Goal: Task Accomplishment & Management: Manage account settings

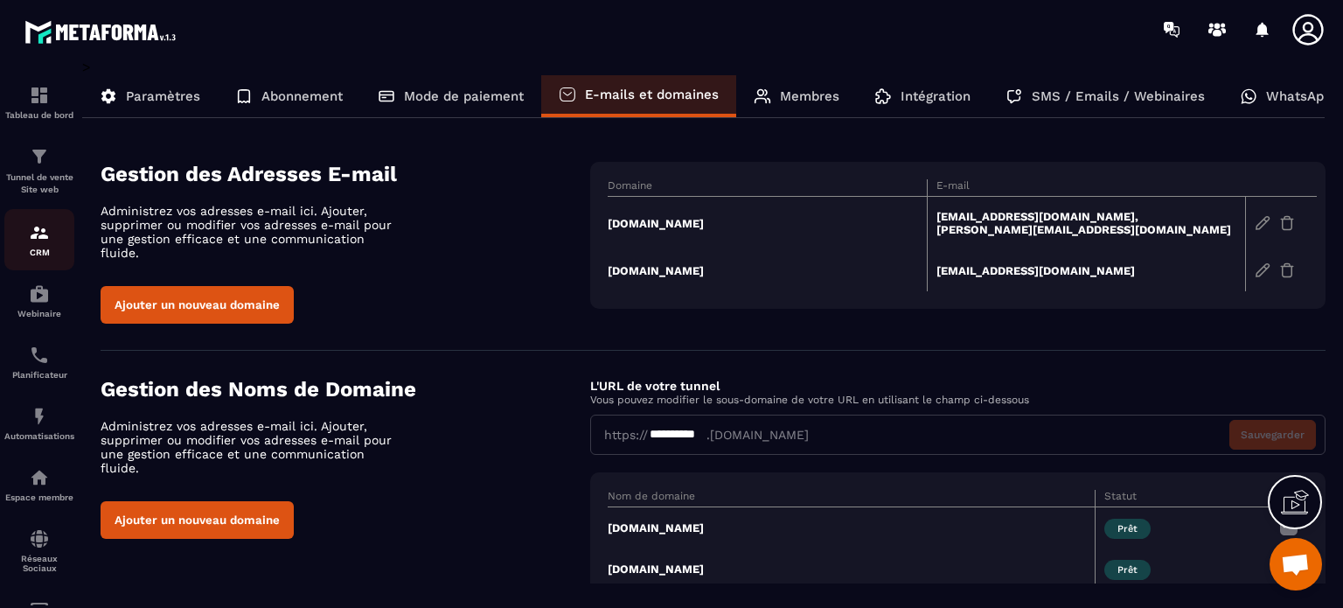
click at [63, 245] on div "CRM" at bounding box center [39, 239] width 70 height 35
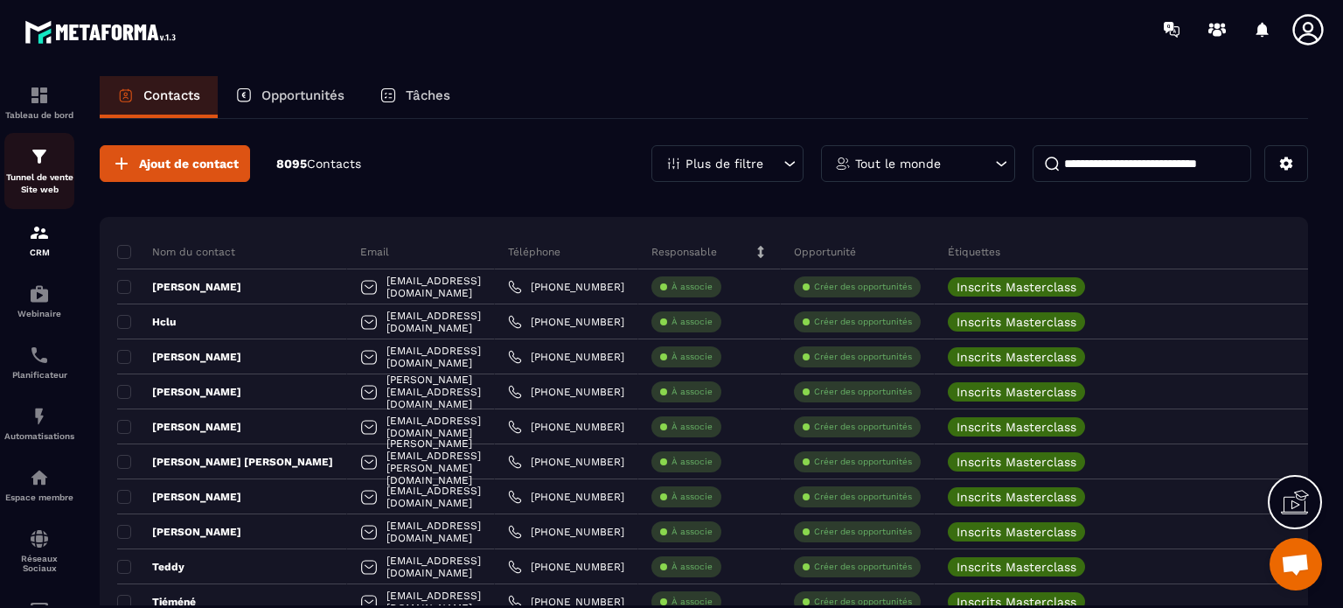
click at [24, 166] on div "Tunnel de vente Site web" at bounding box center [39, 171] width 70 height 50
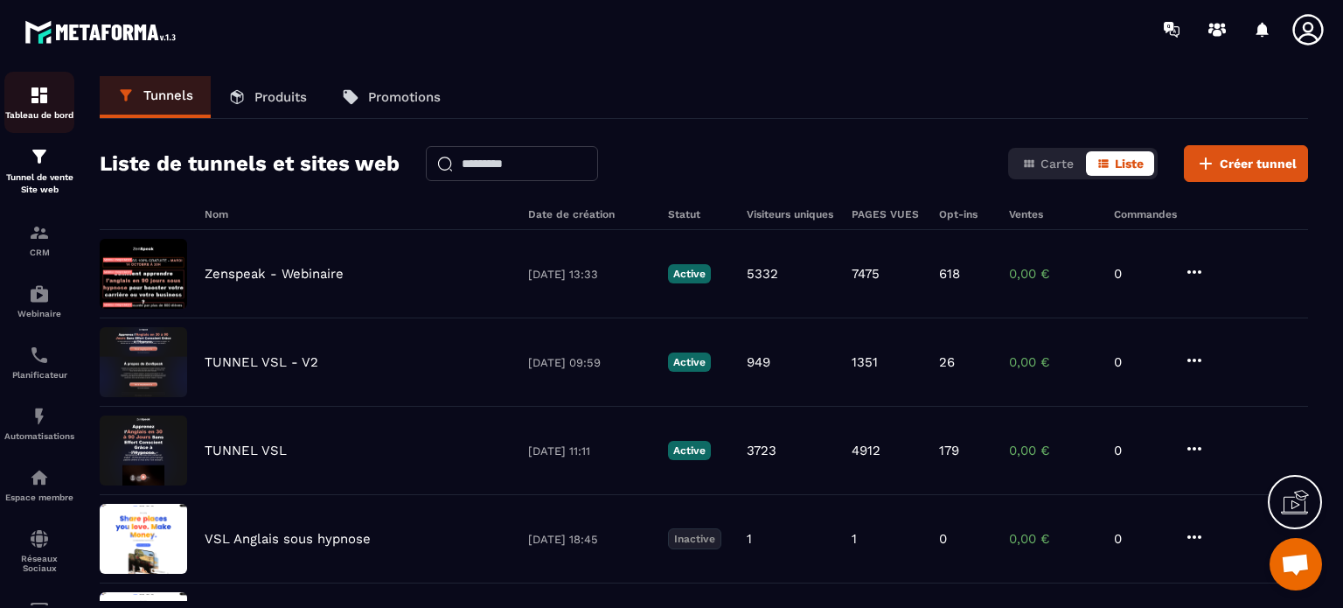
click at [31, 101] on img at bounding box center [39, 95] width 21 height 21
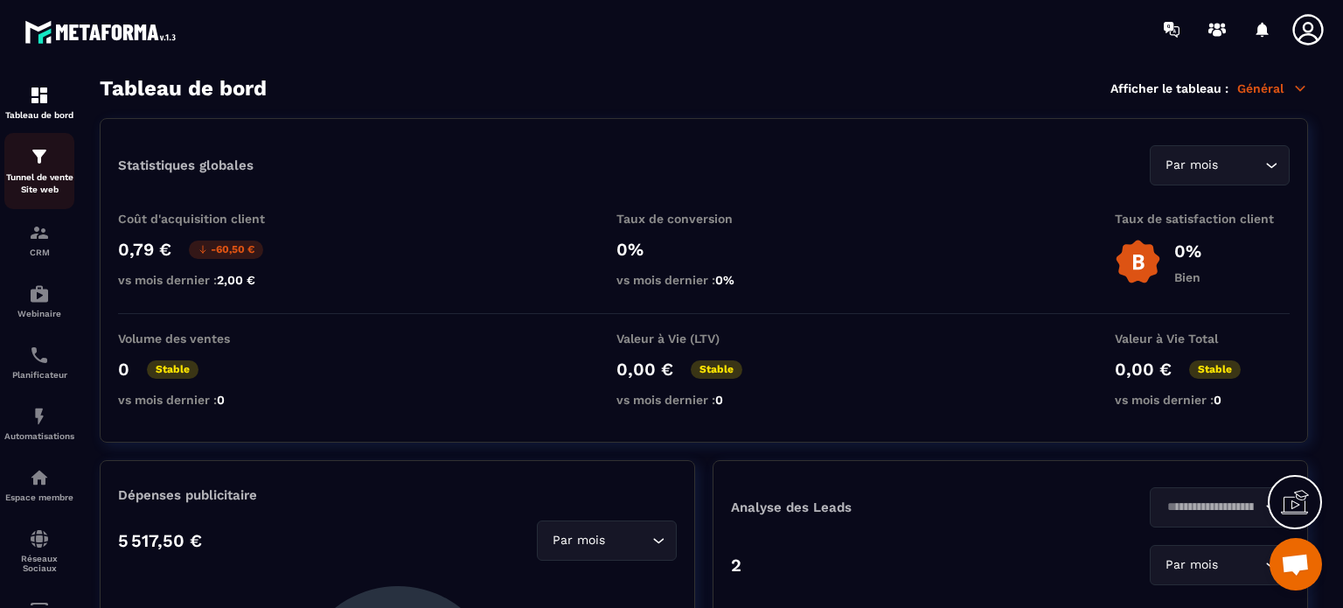
click at [34, 196] on p "Tunnel de vente Site web" at bounding box center [39, 183] width 70 height 24
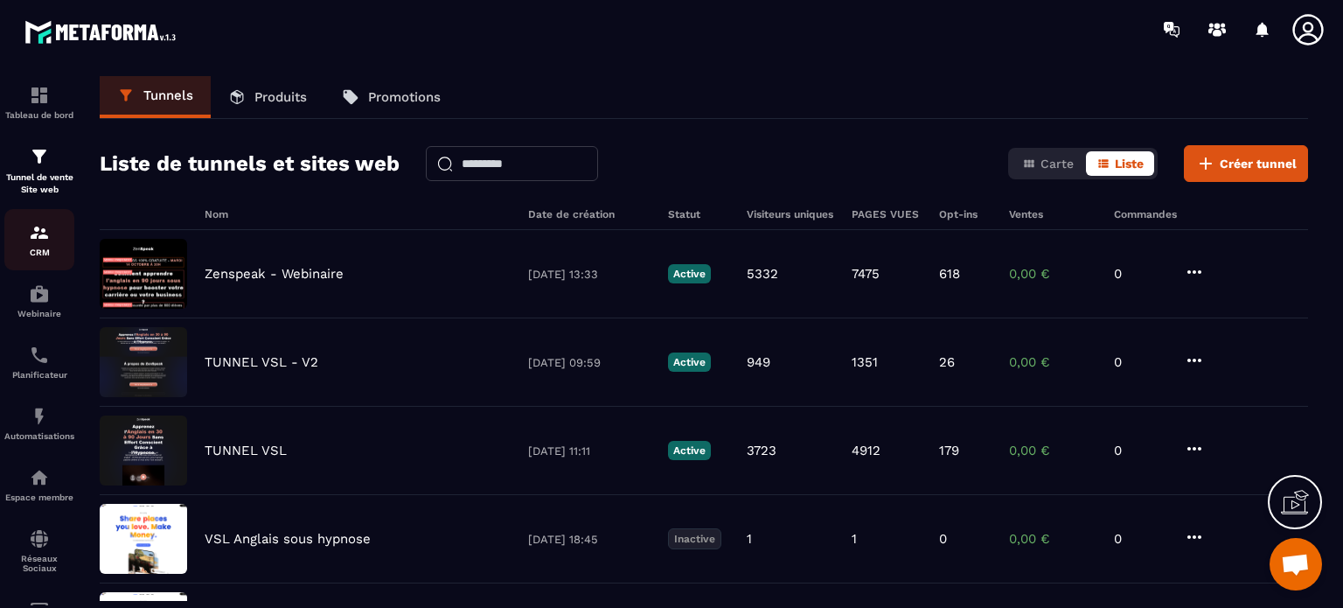
click at [26, 240] on div "CRM" at bounding box center [39, 239] width 70 height 35
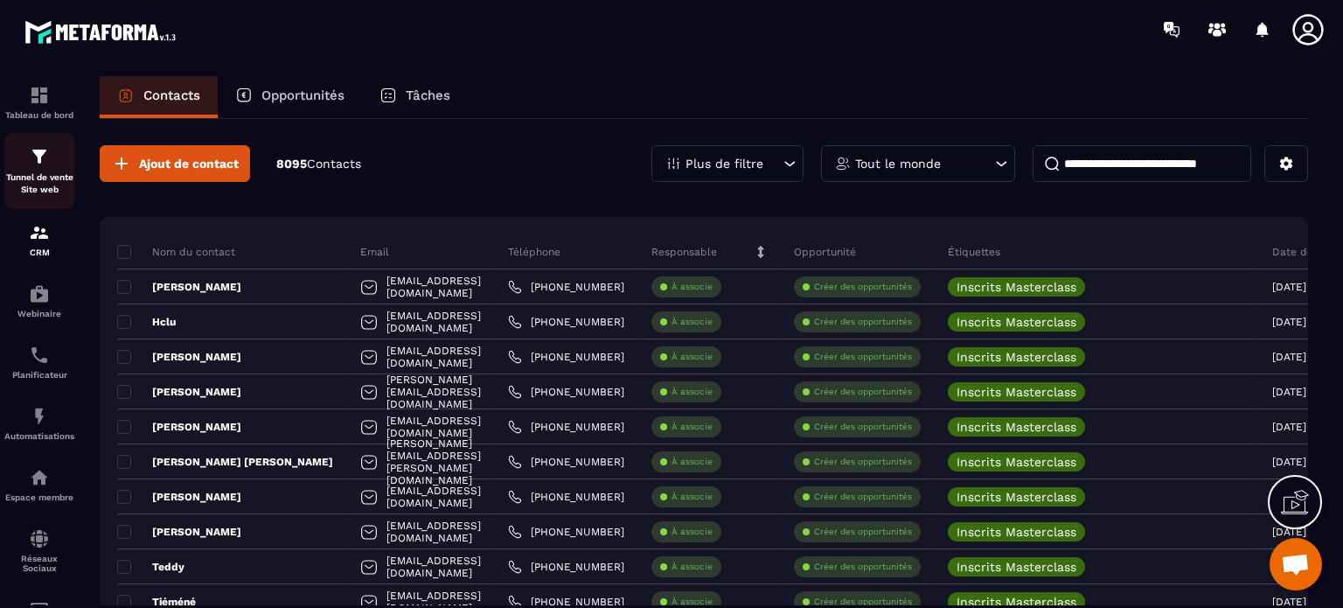
click at [28, 177] on p "Tunnel de vente Site web" at bounding box center [39, 183] width 70 height 24
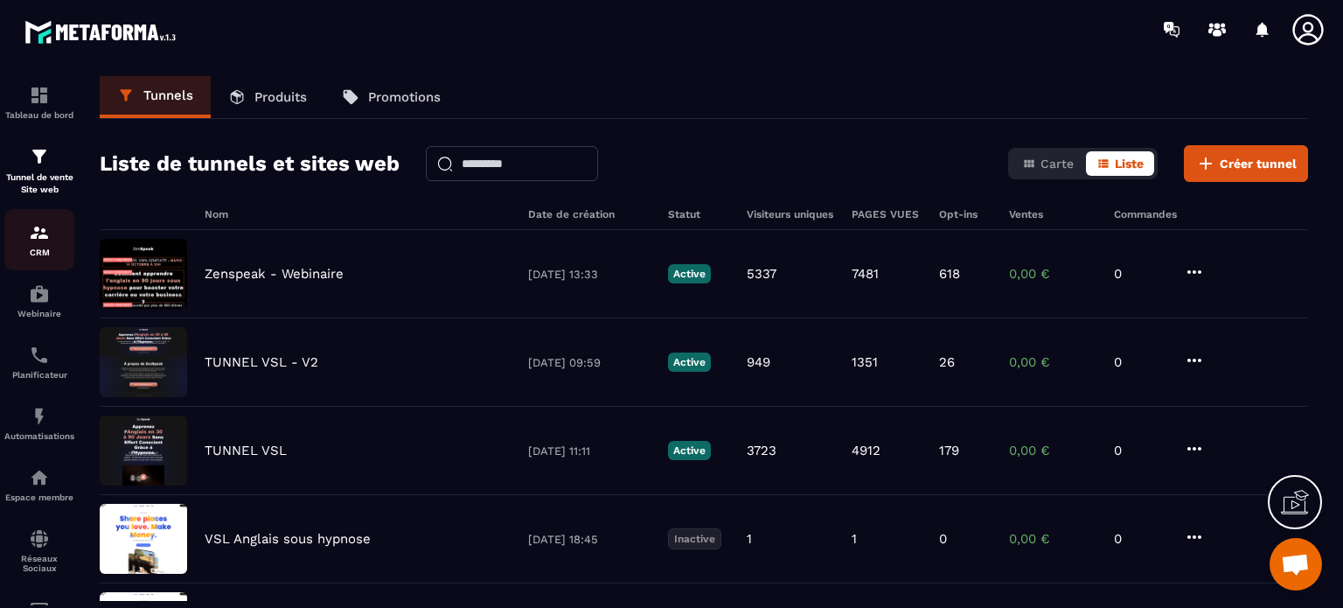
click at [42, 251] on p "CRM" at bounding box center [39, 252] width 70 height 10
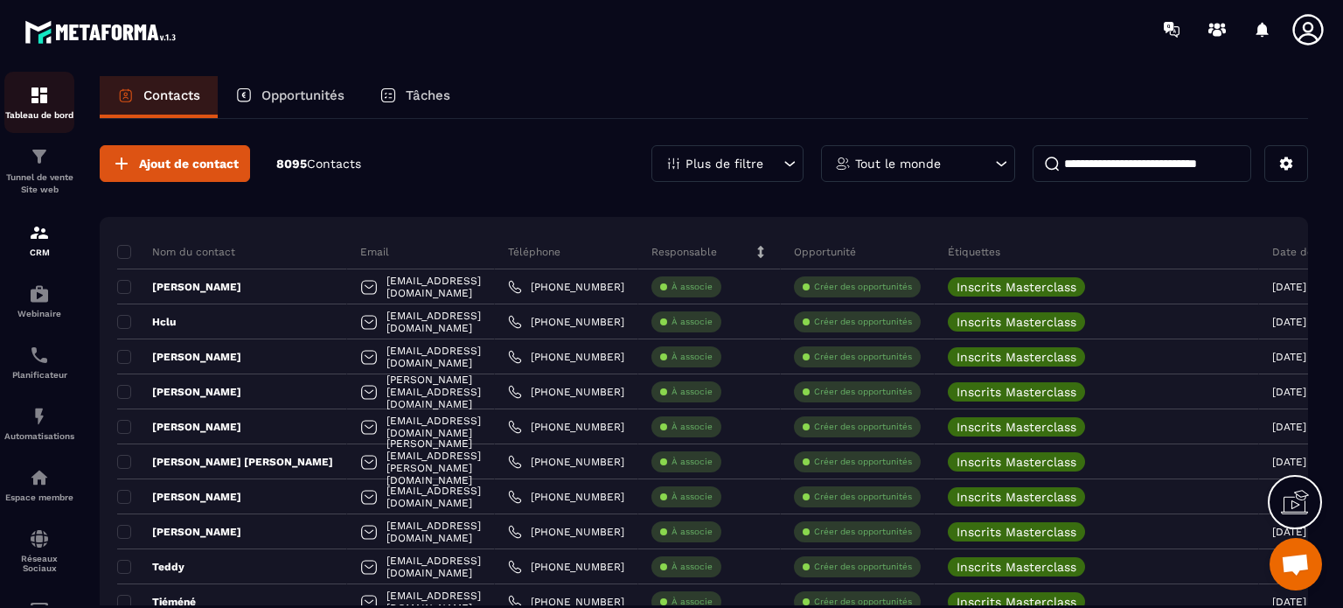
click at [42, 108] on div "Tableau de bord" at bounding box center [39, 102] width 70 height 35
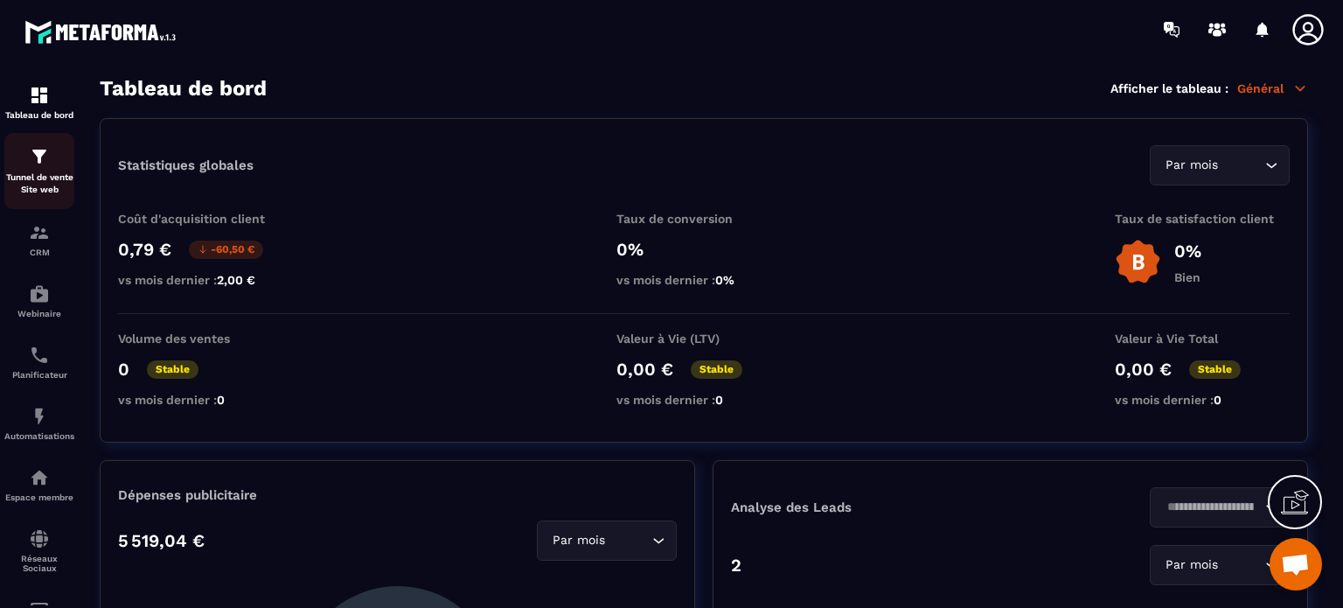
click at [66, 163] on div "Tunnel de vente Site web" at bounding box center [39, 171] width 70 height 50
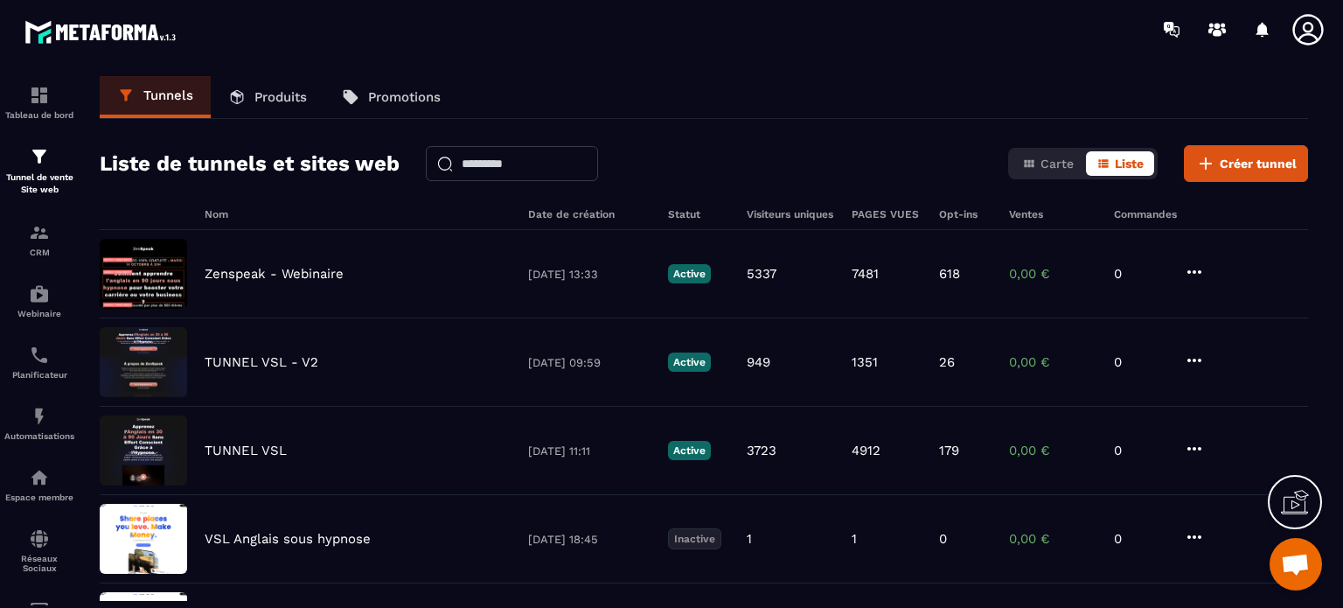
click at [297, 173] on h2 "Liste de tunnels et sites web" at bounding box center [250, 163] width 300 height 35
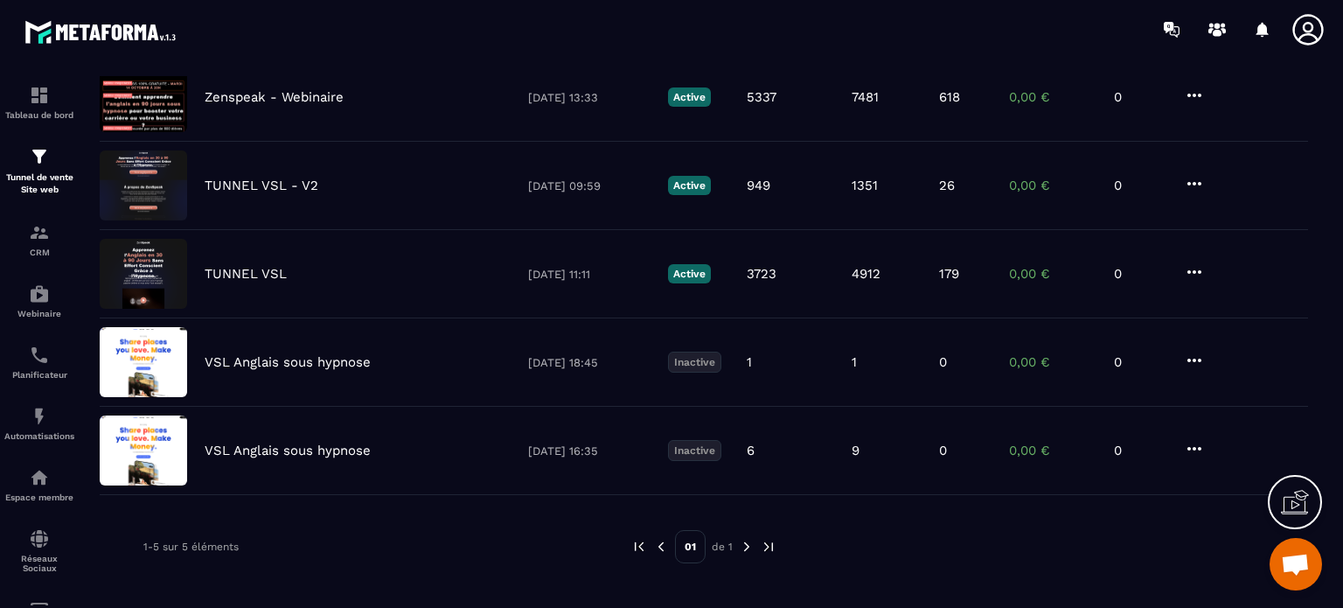
scroll to position [181, 0]
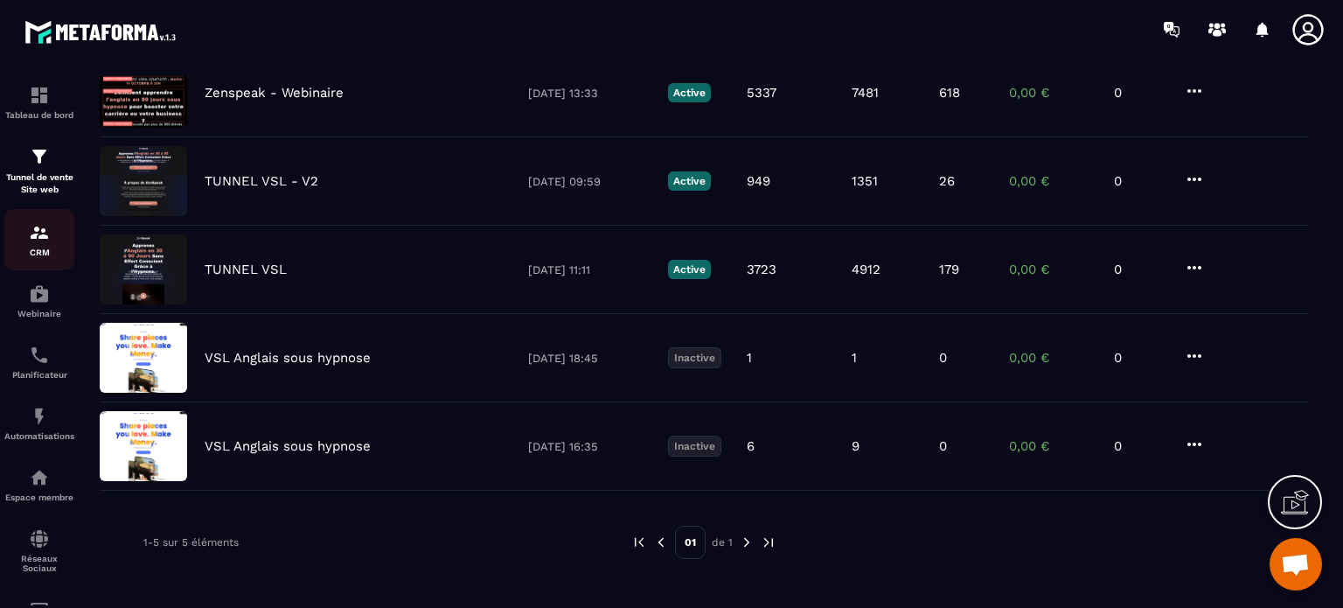
click at [21, 244] on div "CRM" at bounding box center [39, 239] width 70 height 35
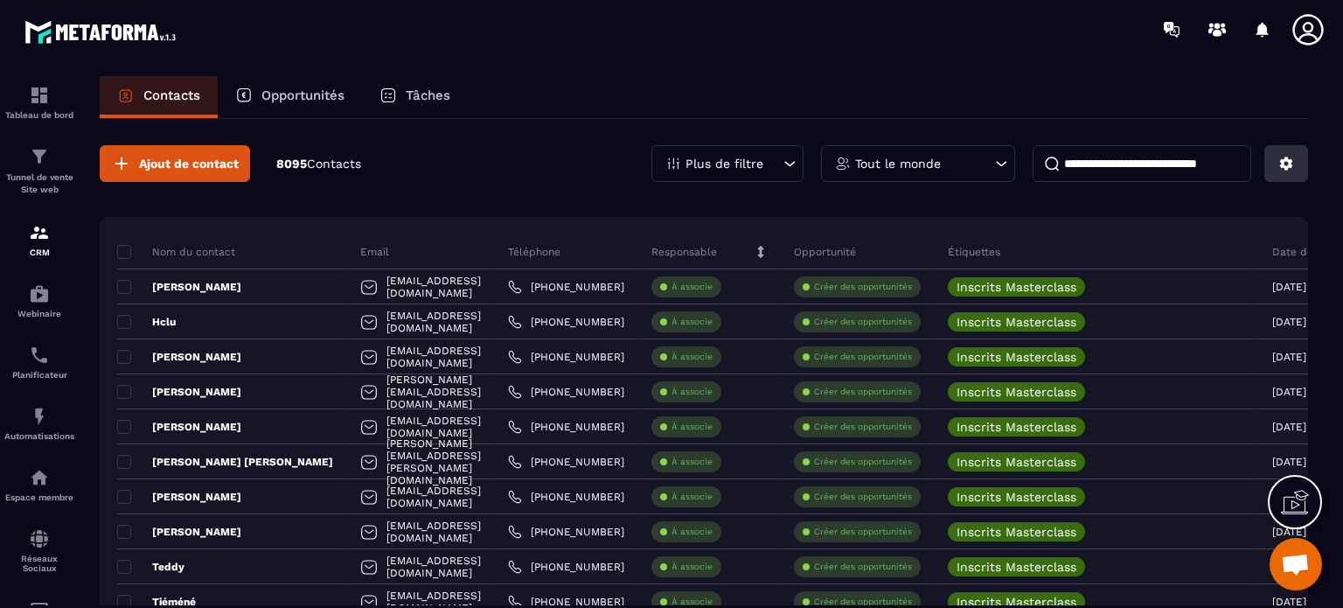
click at [1283, 170] on icon at bounding box center [1286, 164] width 16 height 16
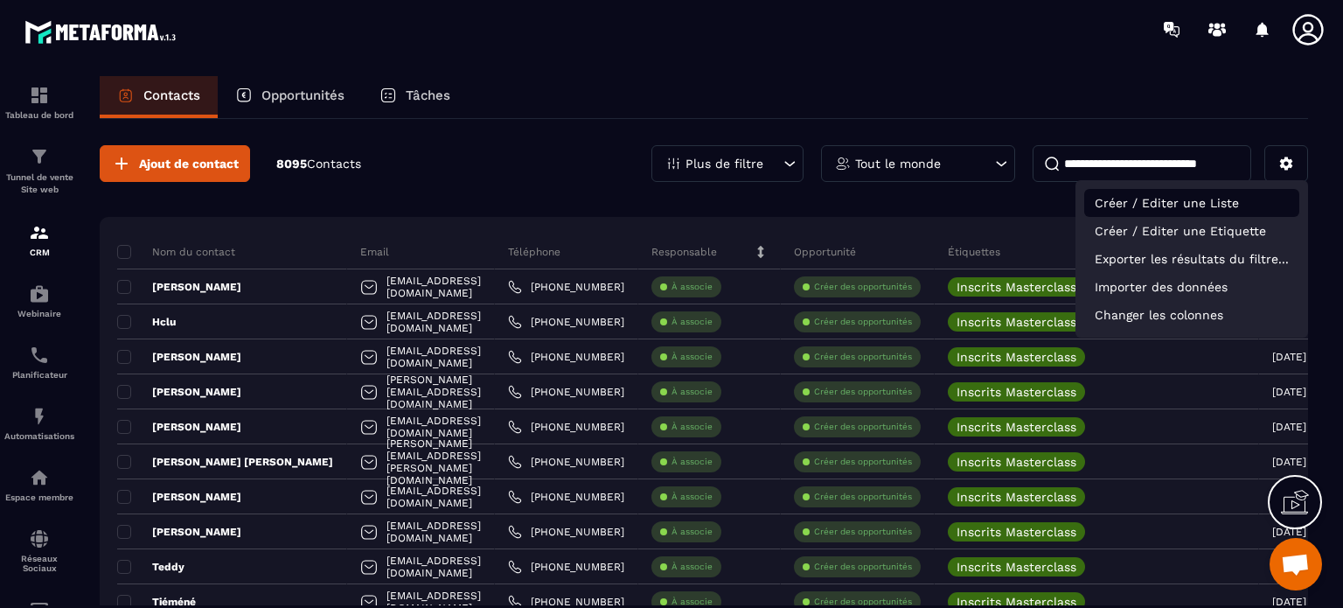
click at [1189, 206] on p "Créer / Editer une Liste" at bounding box center [1191, 203] width 215 height 28
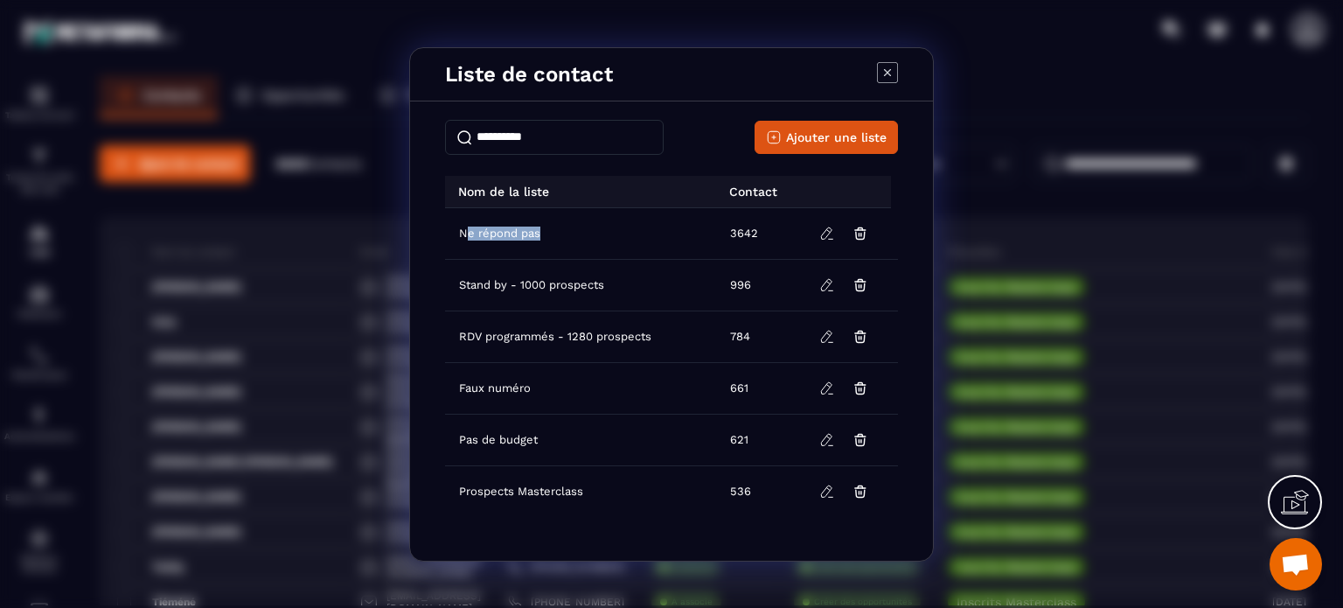
drag, startPoint x: 542, startPoint y: 231, endPoint x: 468, endPoint y: 230, distance: 74.3
click at [468, 230] on div "Ne répond pas" at bounding box center [499, 233] width 88 height 17
drag, startPoint x: 612, startPoint y: 279, endPoint x: 537, endPoint y: 282, distance: 75.3
click at [537, 282] on td "Stand by - 1000 prospects" at bounding box center [582, 285] width 274 height 52
drag, startPoint x: 554, startPoint y: 331, endPoint x: 598, endPoint y: 324, distance: 44.3
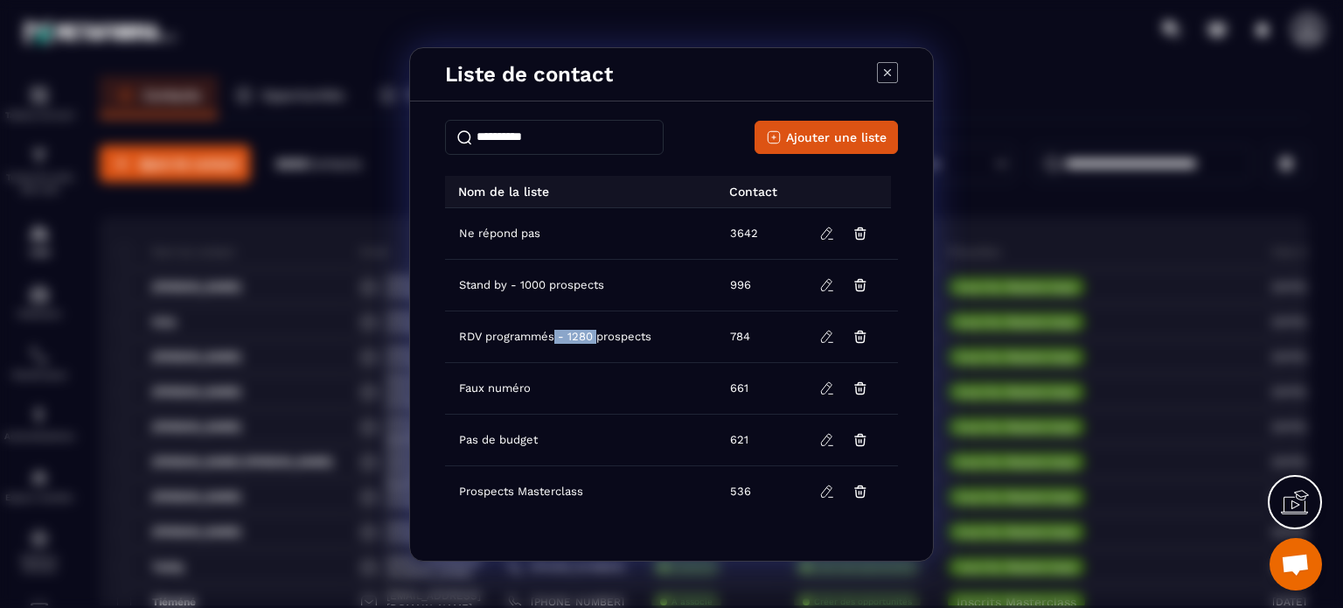
click at [598, 324] on td "RDV programmés - 1280 prospects" at bounding box center [582, 336] width 274 height 52
drag, startPoint x: 514, startPoint y: 377, endPoint x: 575, endPoint y: 389, distance: 62.4
click at [575, 389] on td "Faux numéro" at bounding box center [582, 388] width 274 height 52
drag, startPoint x: 518, startPoint y: 439, endPoint x: 542, endPoint y: 444, distance: 25.0
click at [542, 444] on td "Pas de budget" at bounding box center [582, 439] width 274 height 52
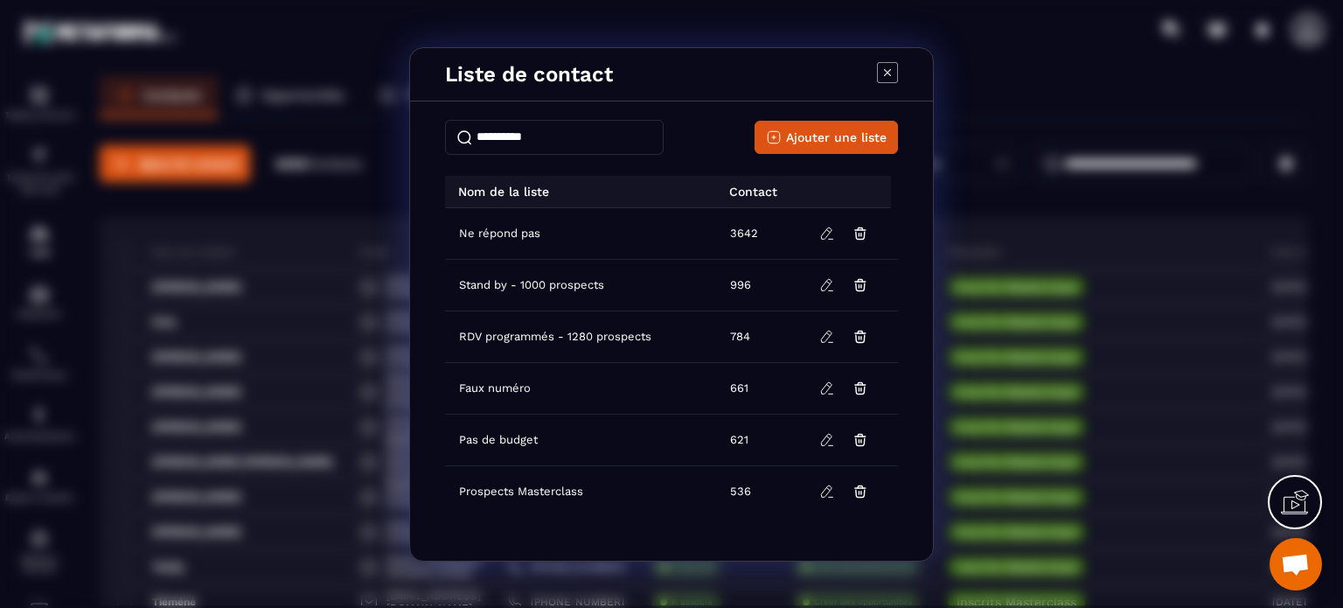
click at [888, 73] on icon "Modal window" at bounding box center [887, 71] width 7 height 7
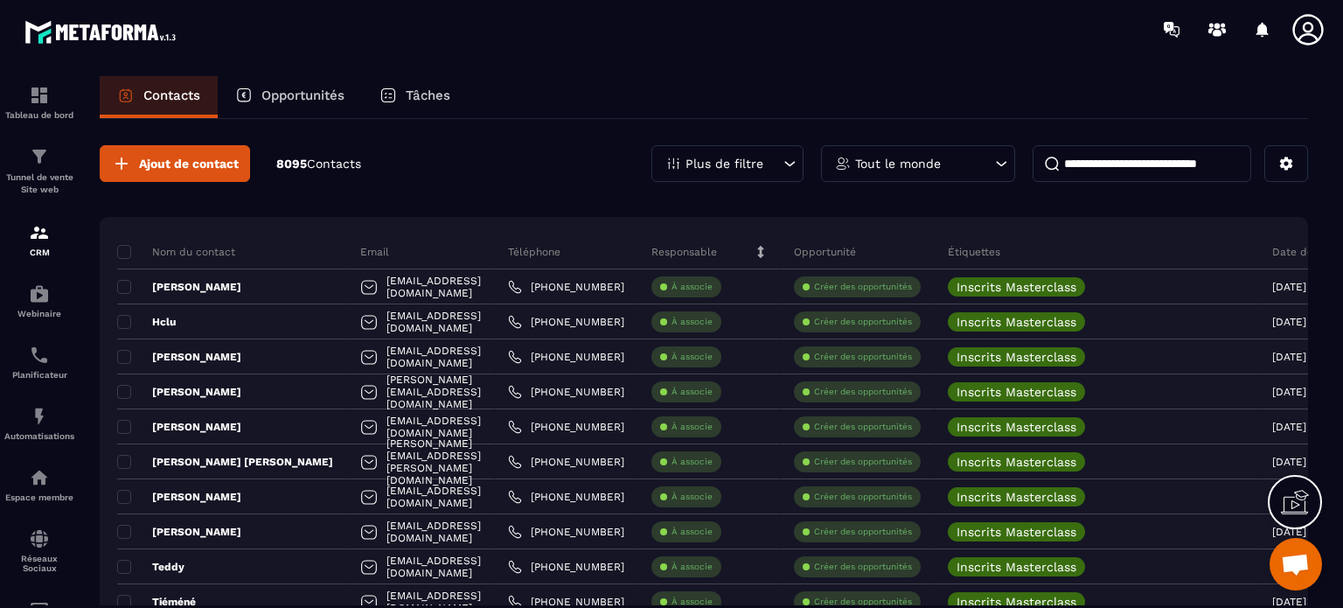
click at [786, 167] on icon at bounding box center [789, 163] width 17 height 17
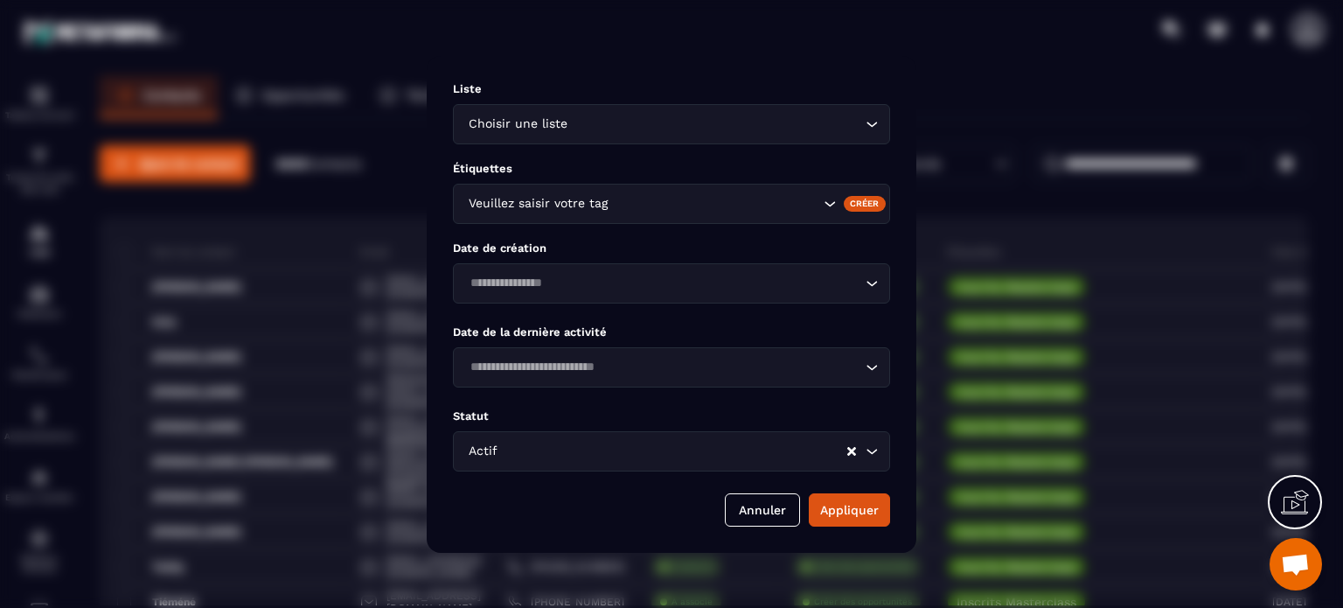
click at [559, 115] on div "Choisir une liste" at bounding box center [662, 124] width 400 height 19
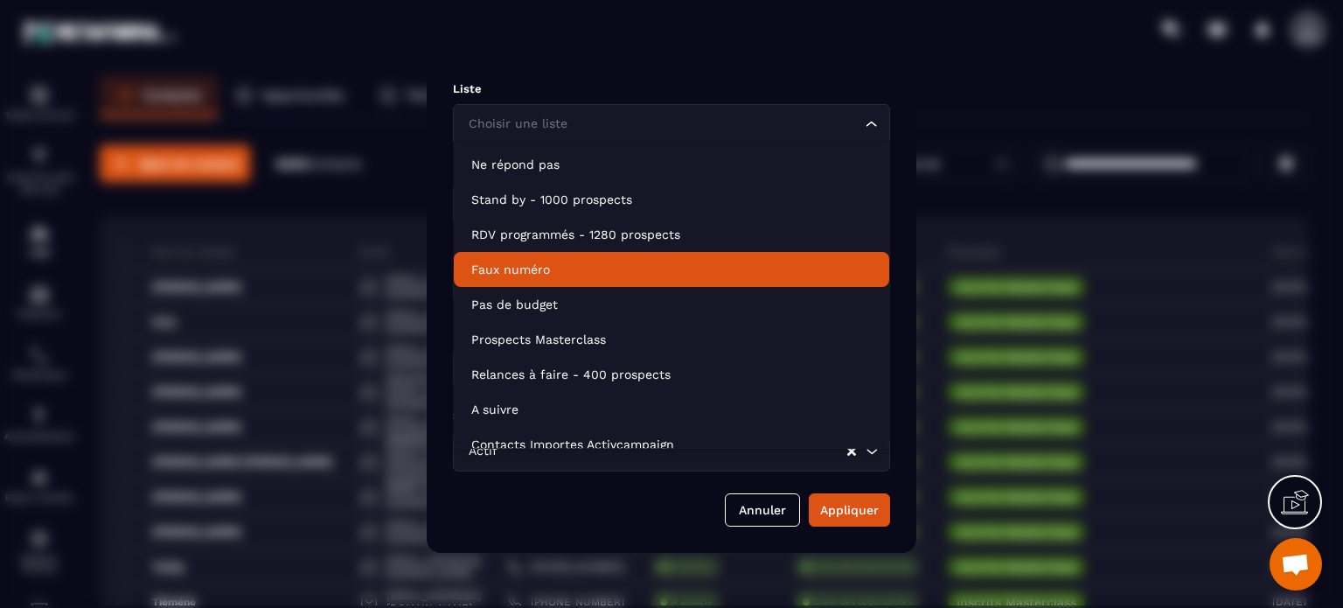
click at [518, 270] on p "Faux numéro" at bounding box center [671, 269] width 400 height 17
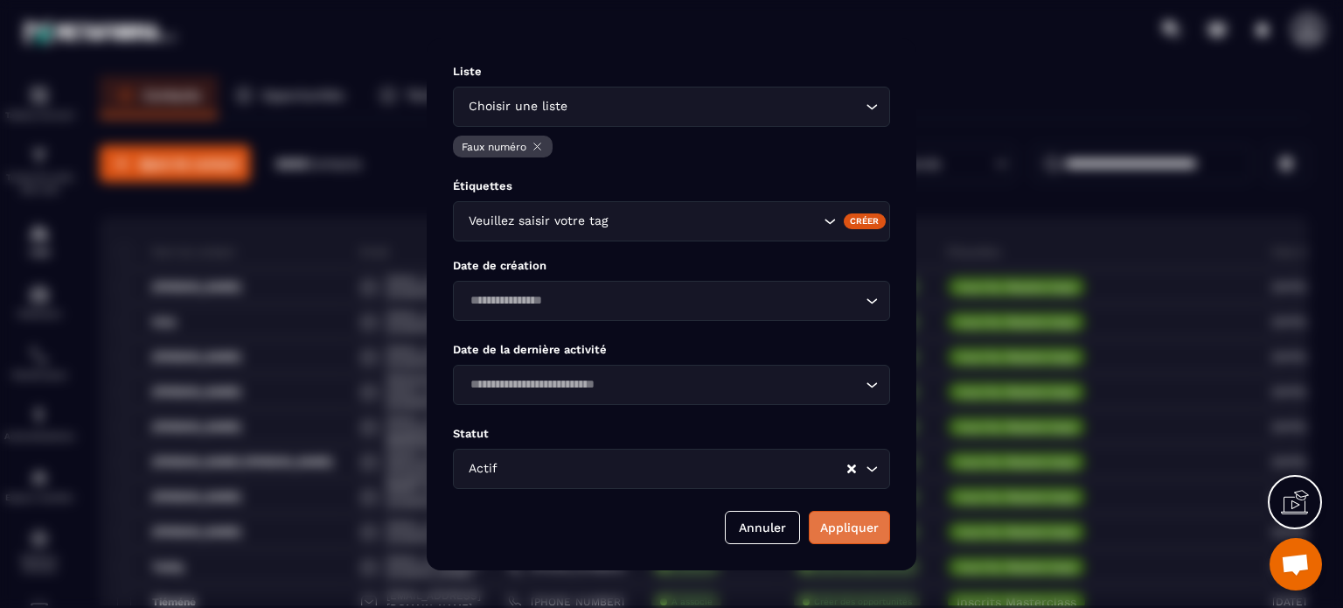
click at [863, 532] on button "Appliquer" at bounding box center [849, 527] width 81 height 33
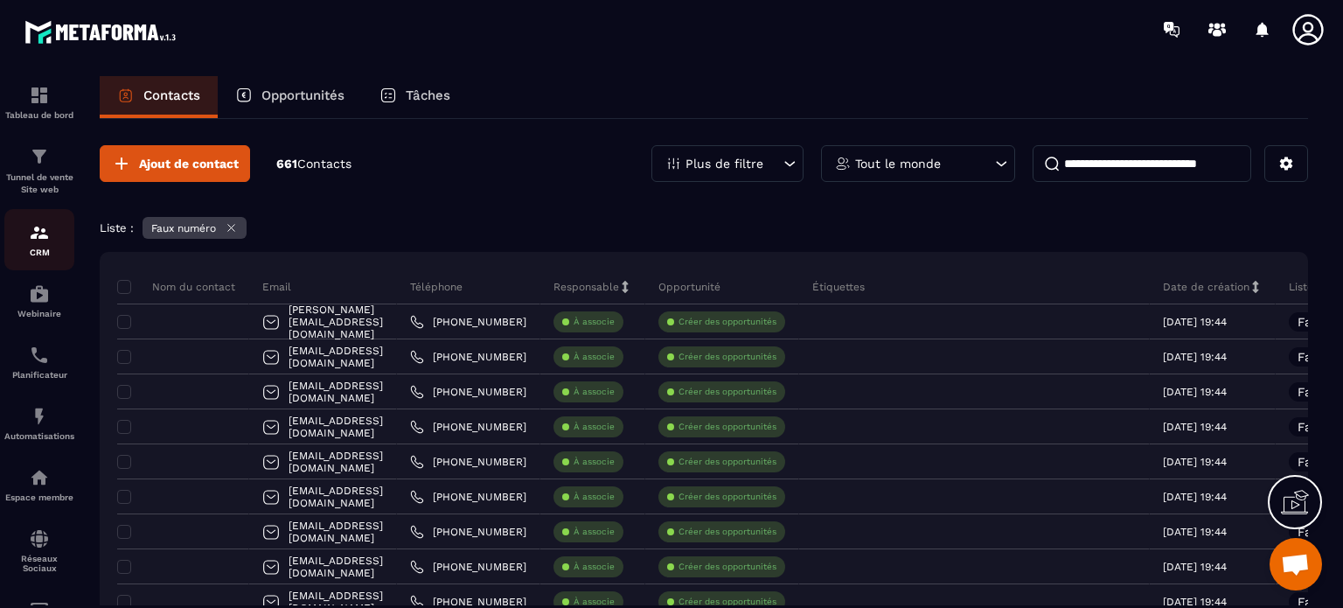
click at [23, 244] on div "CRM" at bounding box center [39, 239] width 70 height 35
click at [233, 227] on icon at bounding box center [231, 228] width 7 height 7
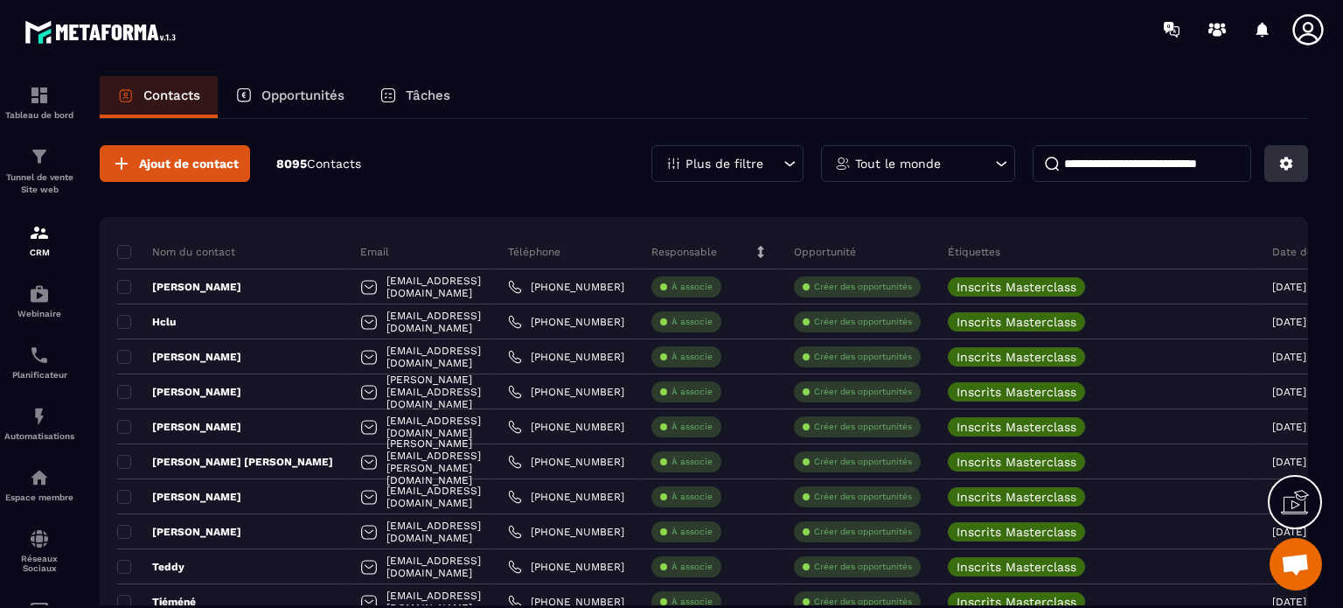
click at [1283, 160] on icon at bounding box center [1286, 163] width 13 height 13
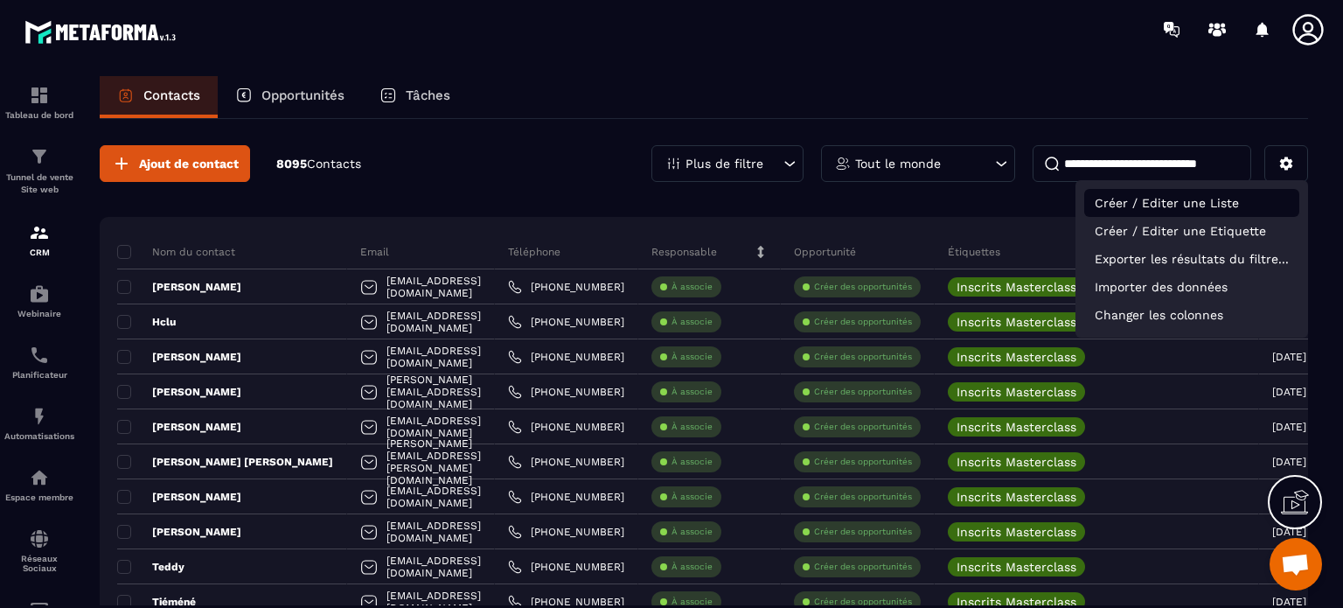
click at [1181, 204] on p "Créer / Editer une Liste" at bounding box center [1191, 203] width 215 height 28
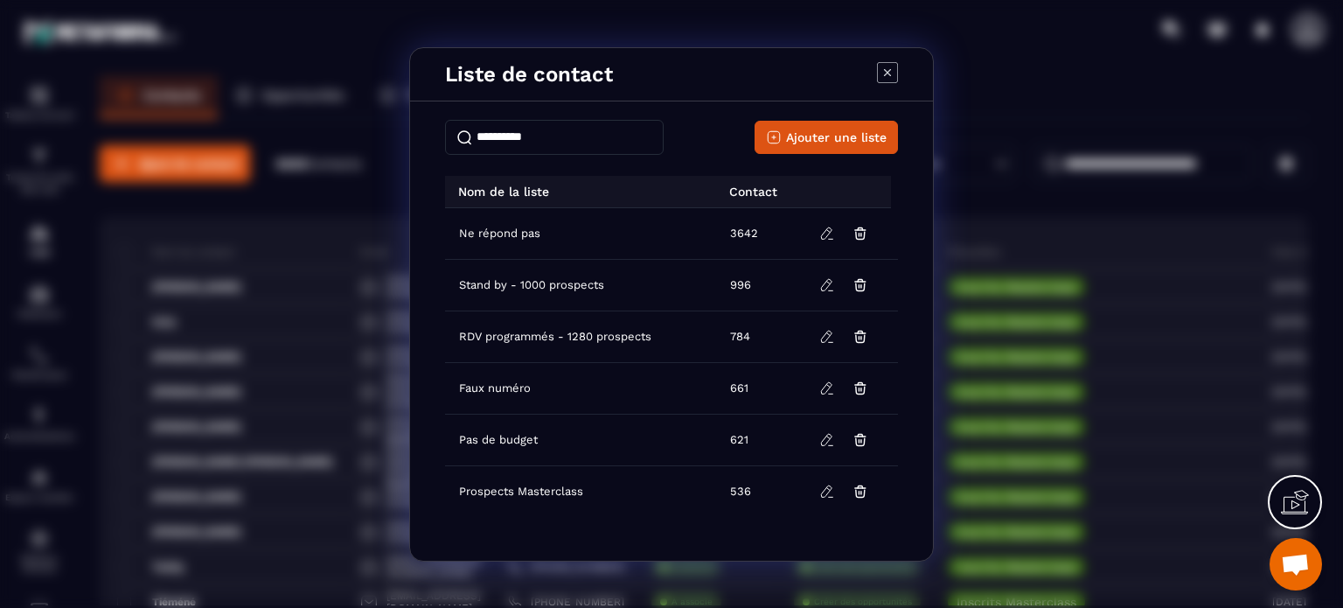
click at [886, 73] on icon "Modal window" at bounding box center [887, 72] width 21 height 21
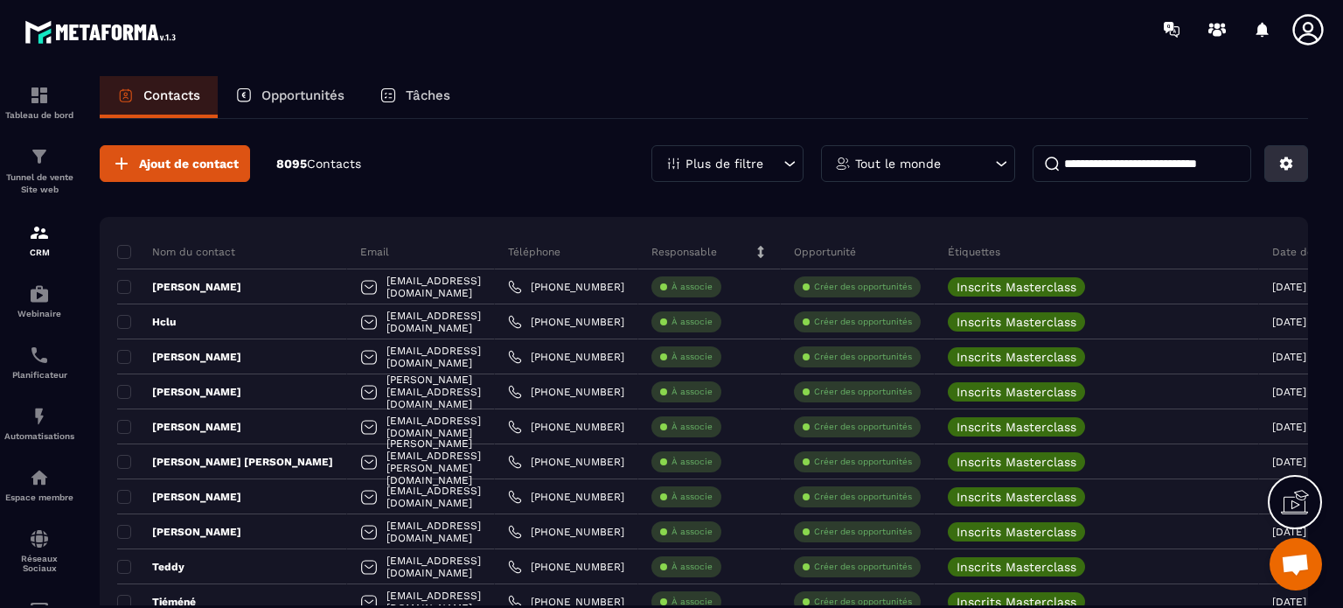
click at [1281, 160] on icon at bounding box center [1286, 163] width 13 height 13
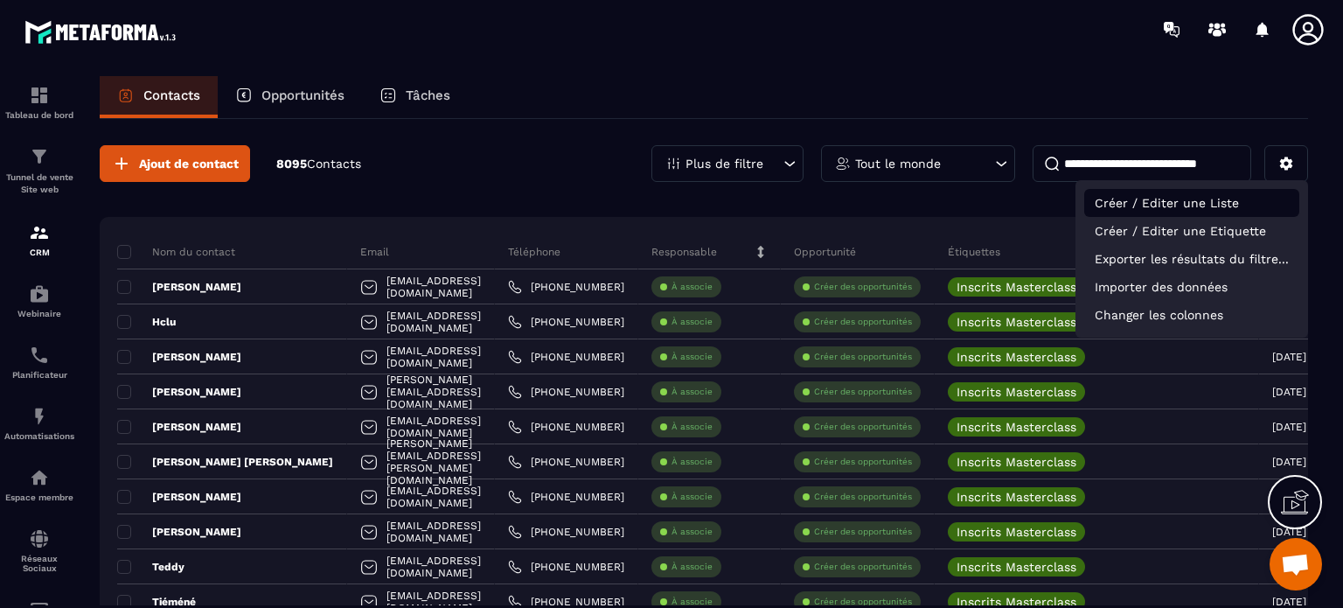
click at [1188, 205] on p "Créer / Editer une Liste" at bounding box center [1191, 203] width 215 height 28
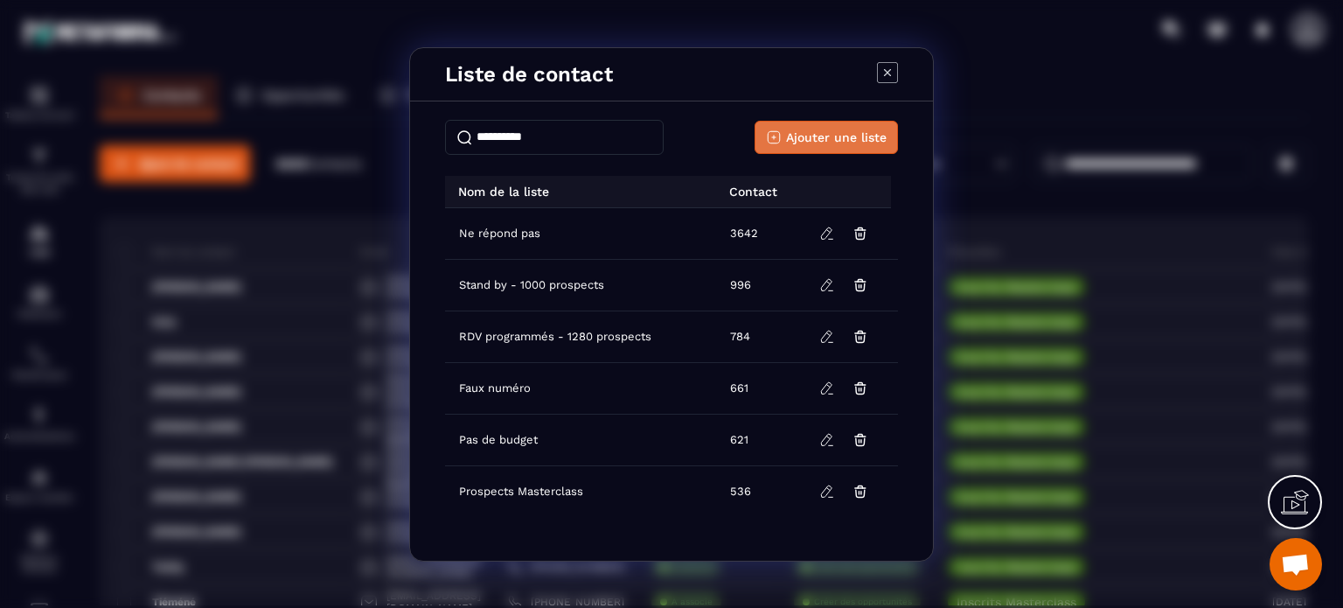
click at [837, 134] on span "Ajouter une liste" at bounding box center [836, 137] width 101 height 17
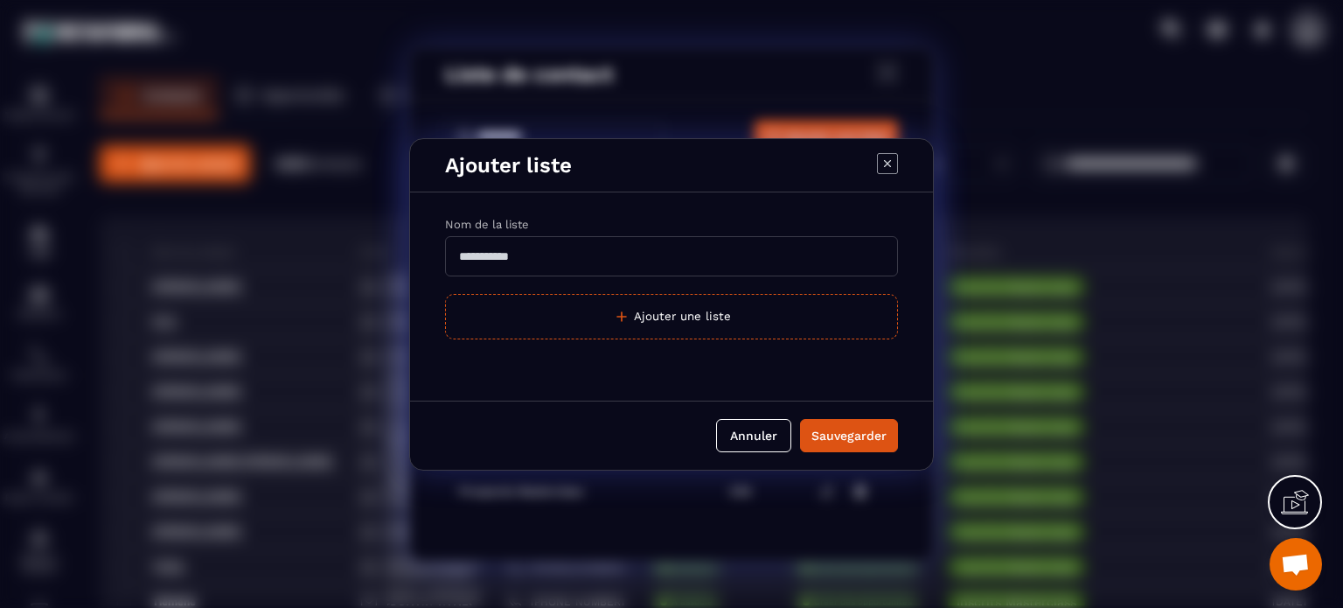
click at [551, 261] on input "Modal window" at bounding box center [671, 256] width 453 height 40
type input "**********"
click at [800, 419] on button "Sauvegarder" at bounding box center [849, 435] width 98 height 33
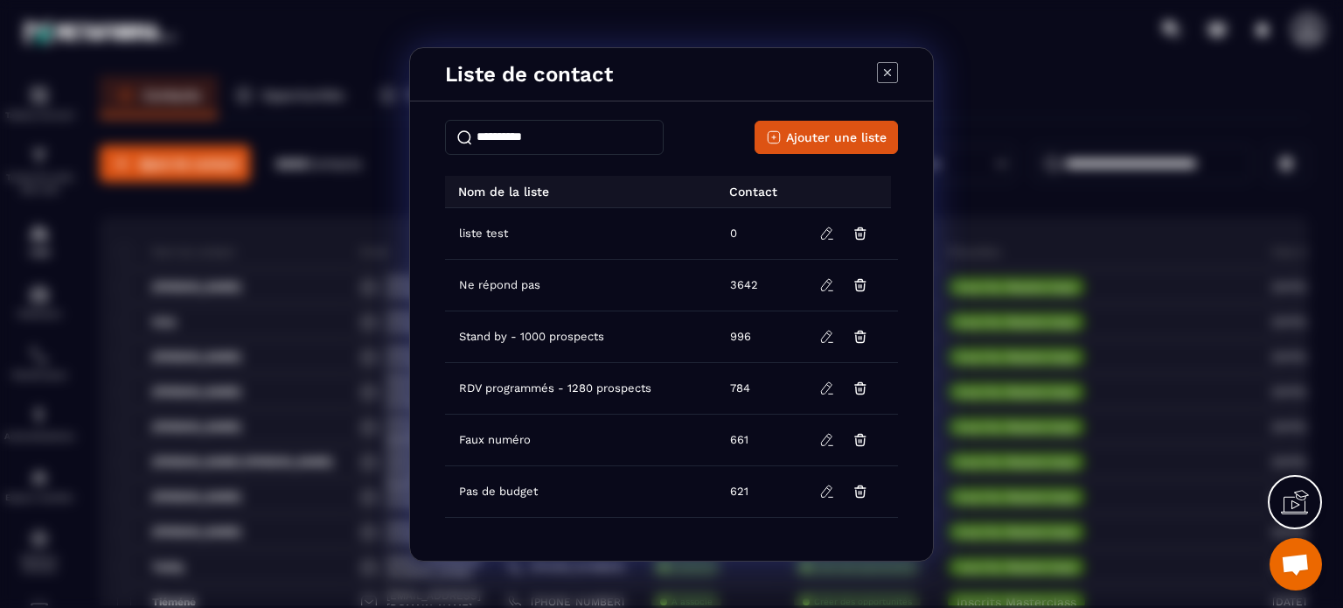
click at [885, 73] on icon "Modal window" at bounding box center [887, 72] width 21 height 21
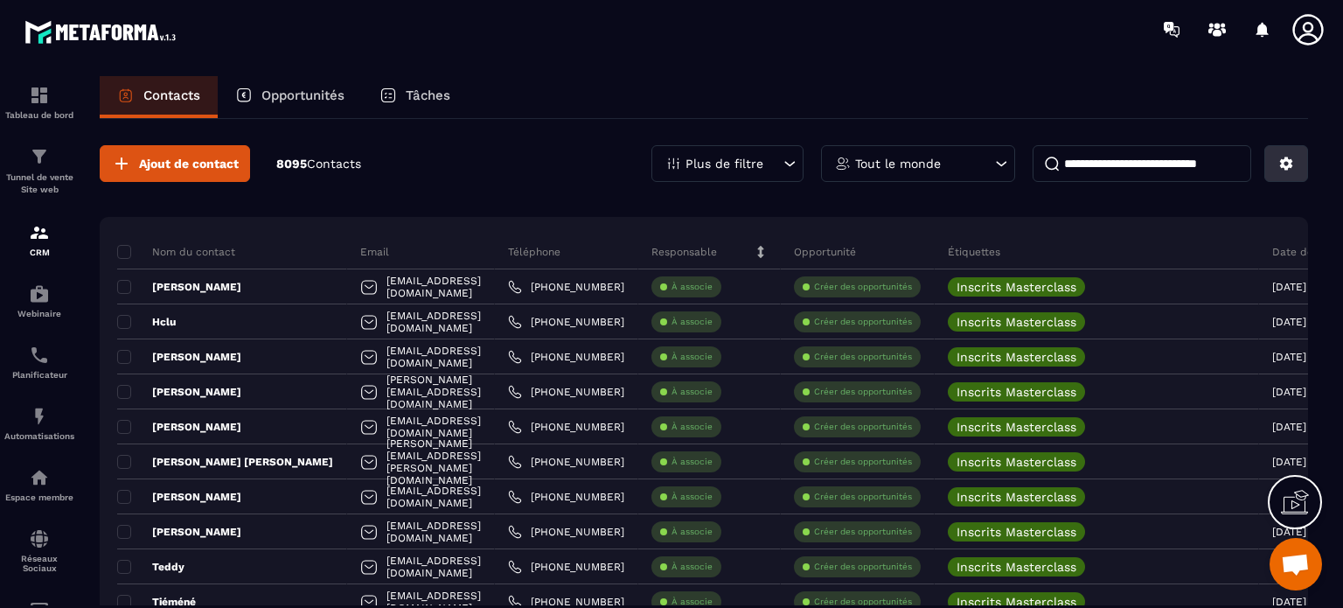
click at [1284, 160] on icon at bounding box center [1286, 163] width 13 height 13
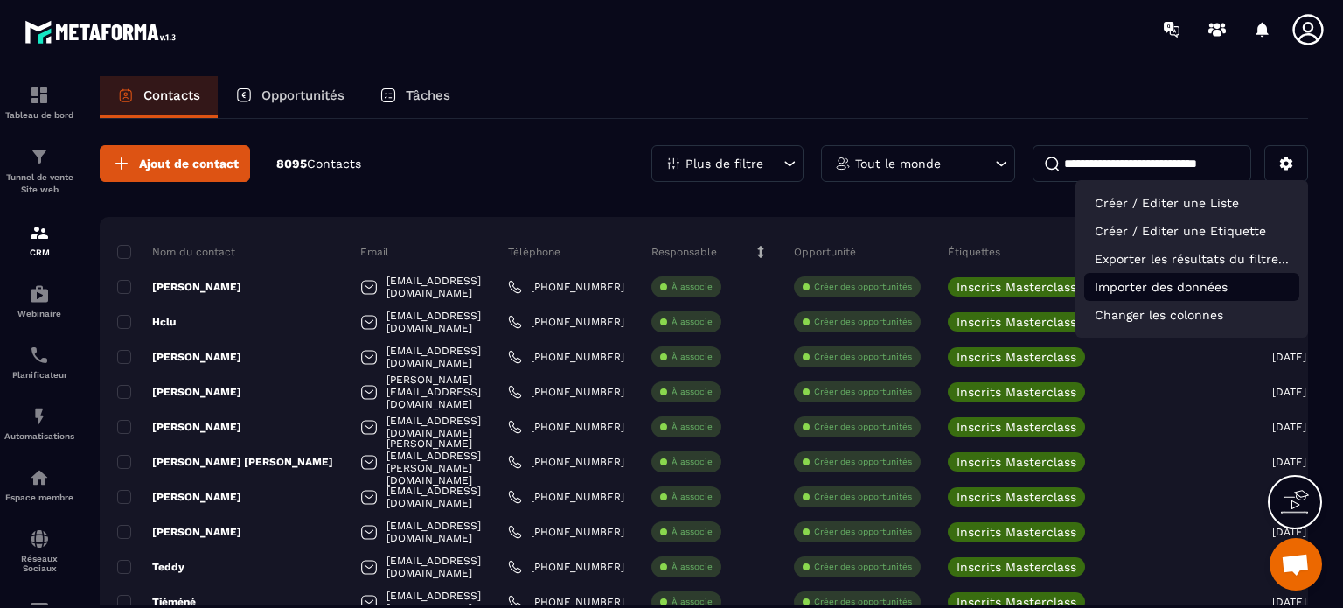
click at [1206, 290] on p "Importer des données" at bounding box center [1191, 287] width 215 height 28
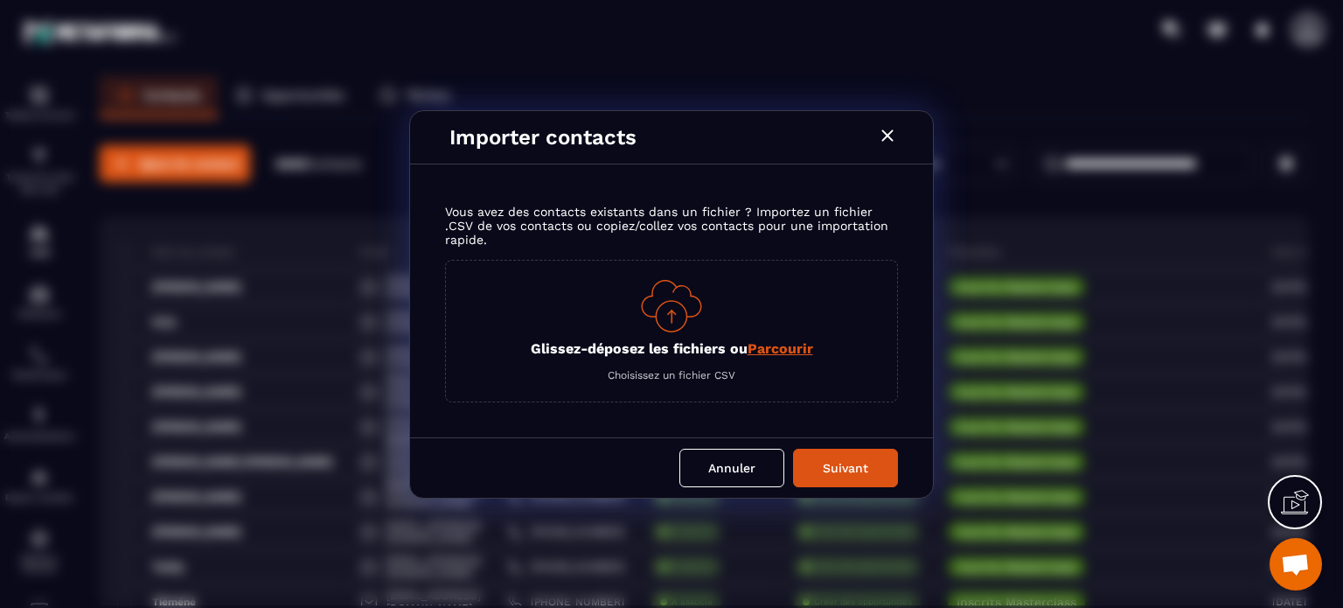
click at [881, 132] on icon "Modal window" at bounding box center [887, 135] width 21 height 21
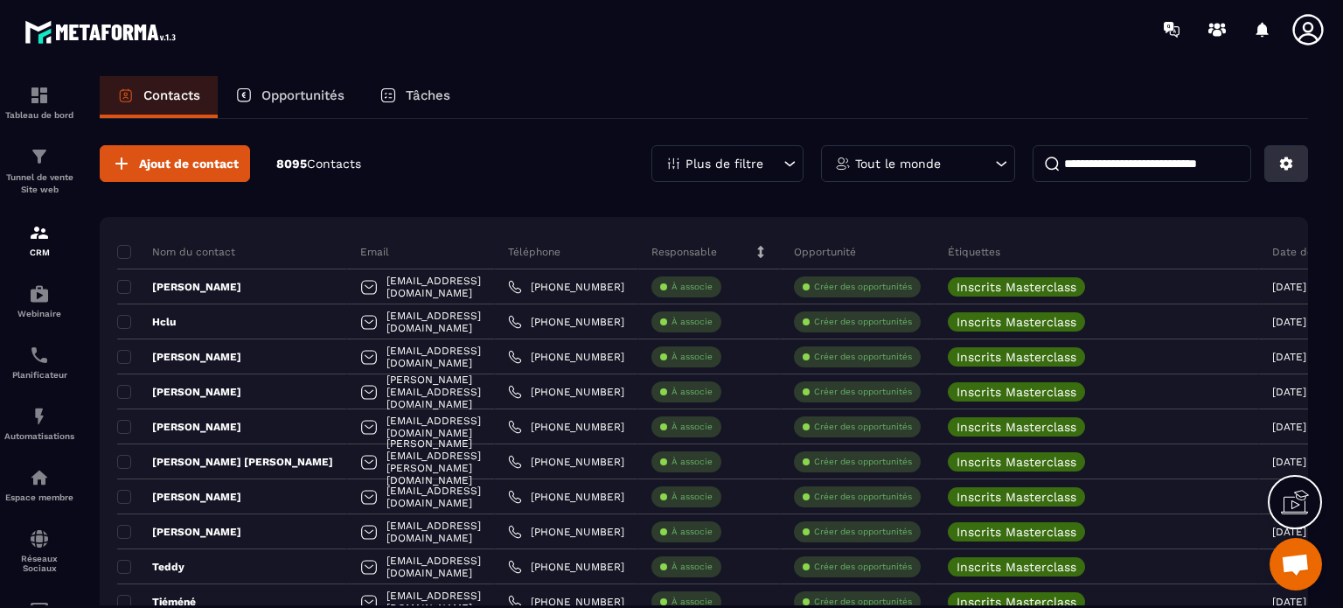
click at [1293, 165] on icon at bounding box center [1286, 164] width 16 height 16
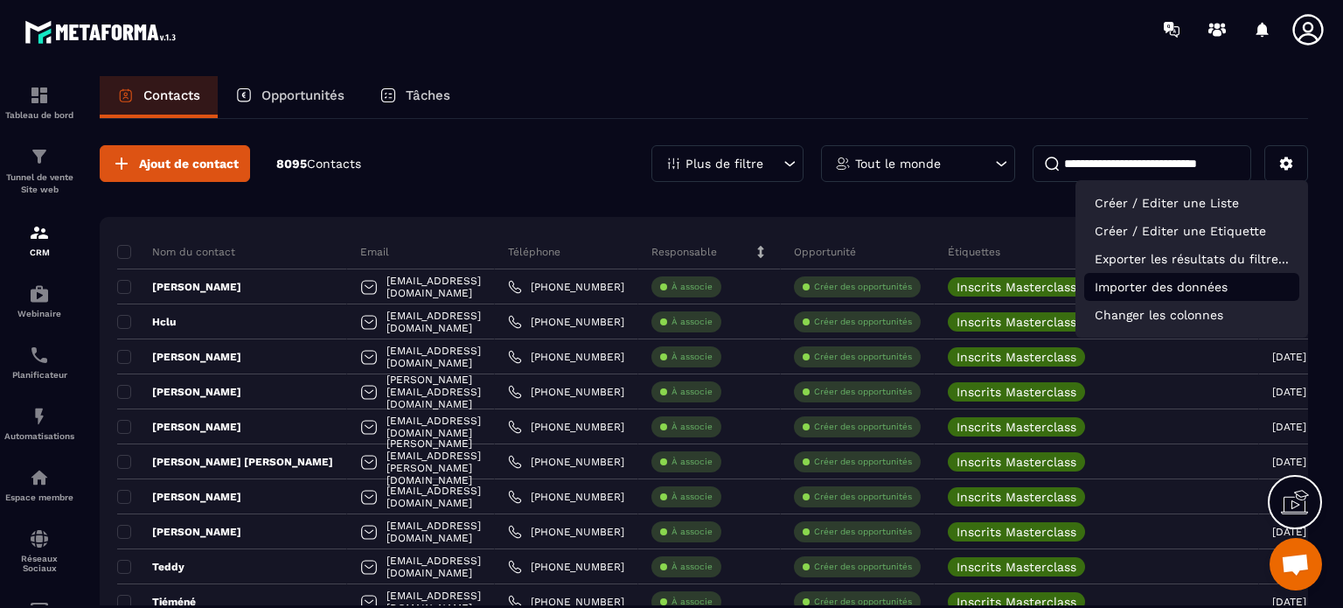
click at [1203, 277] on p "Importer des données" at bounding box center [1191, 287] width 215 height 28
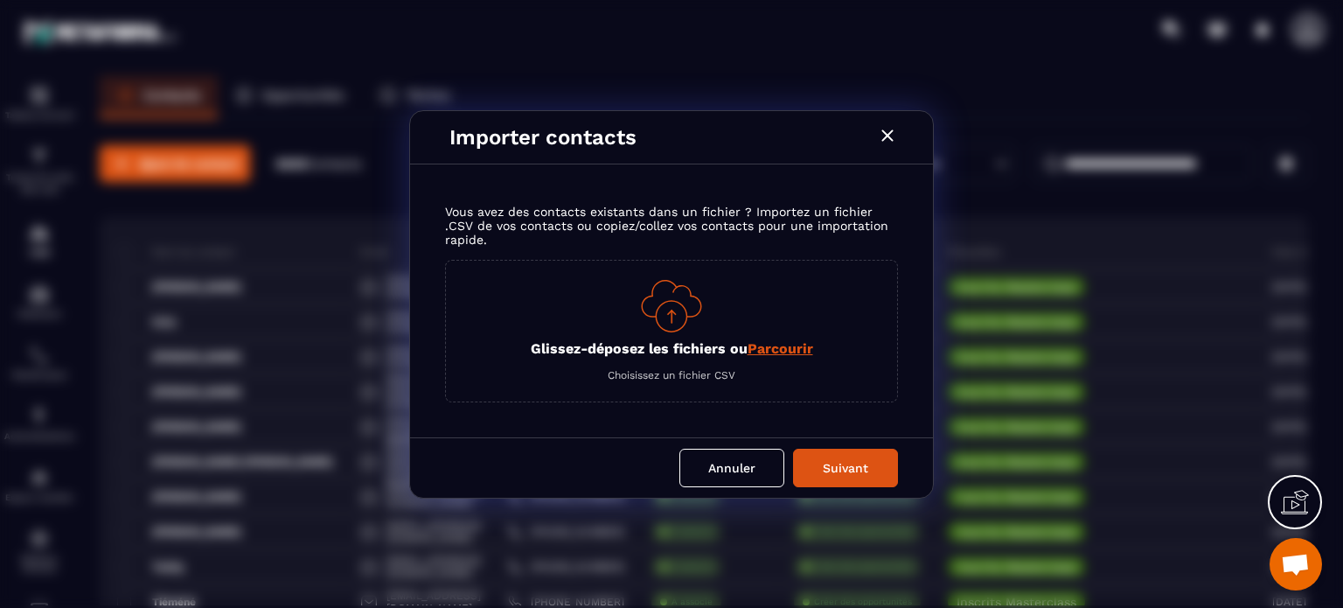
click at [608, 342] on p "Glissez-déposez les fichiers ou Parcourir" at bounding box center [672, 348] width 282 height 17
click at [0, 0] on input "Glissez-déposez les fichiers ou Parcourir" at bounding box center [0, 0] width 0 height 0
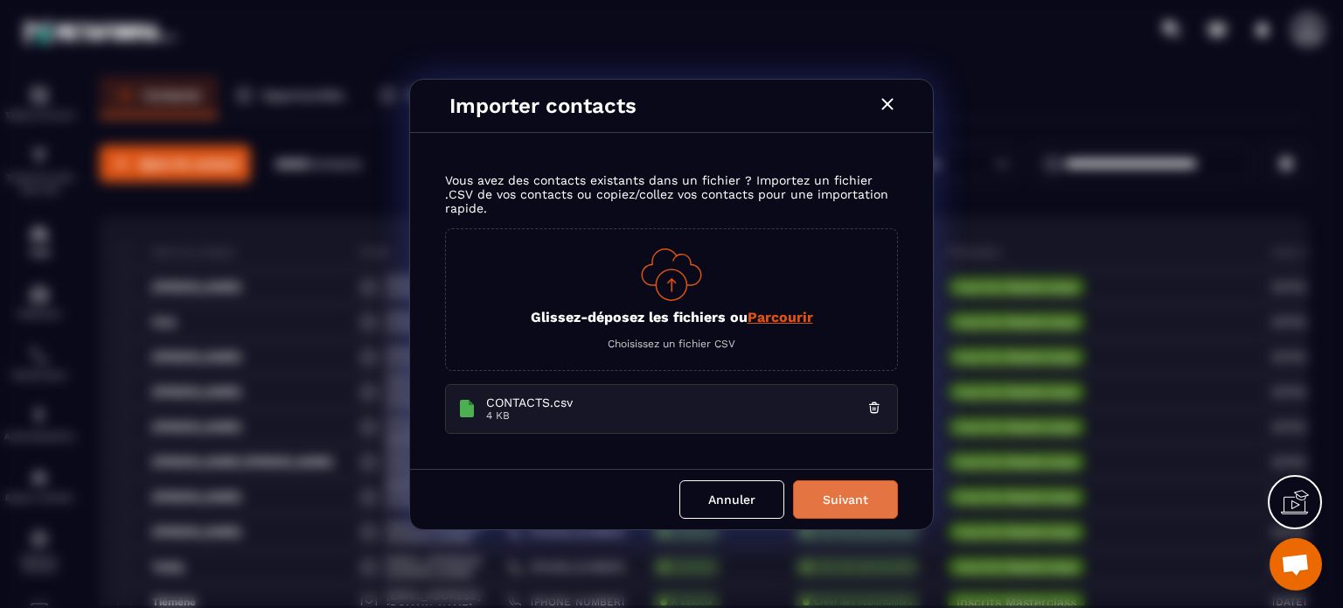
click at [838, 500] on button "Suivant" at bounding box center [845, 499] width 105 height 38
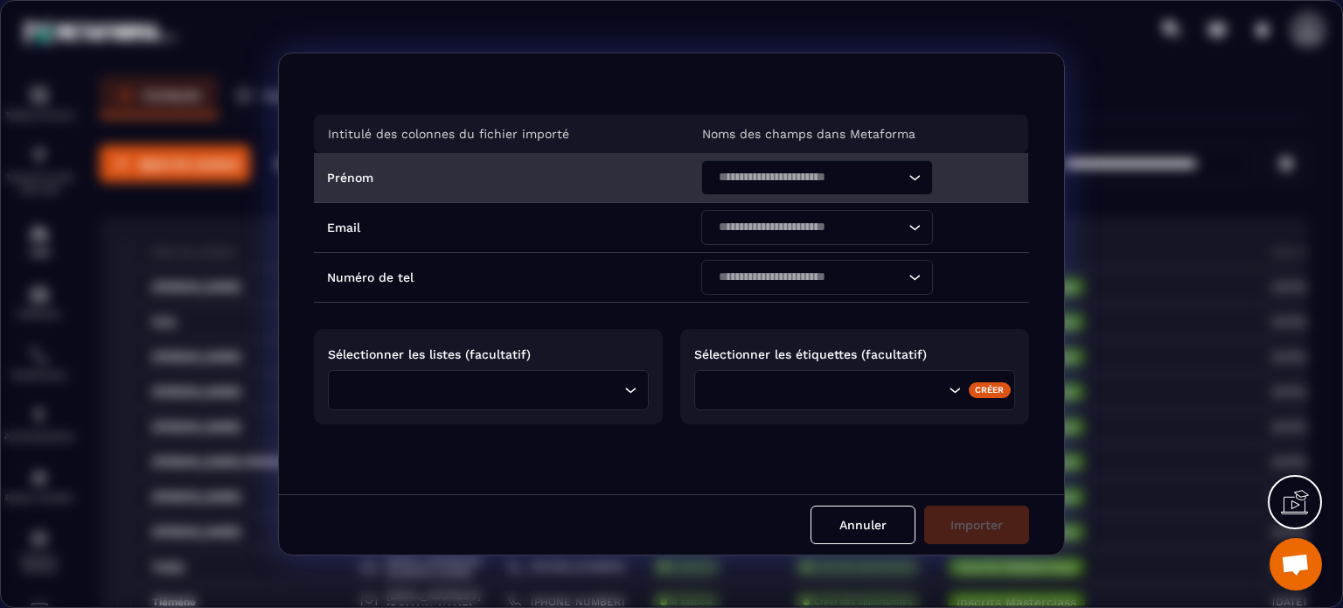
click at [790, 182] on div "Search for option" at bounding box center [808, 177] width 195 height 35
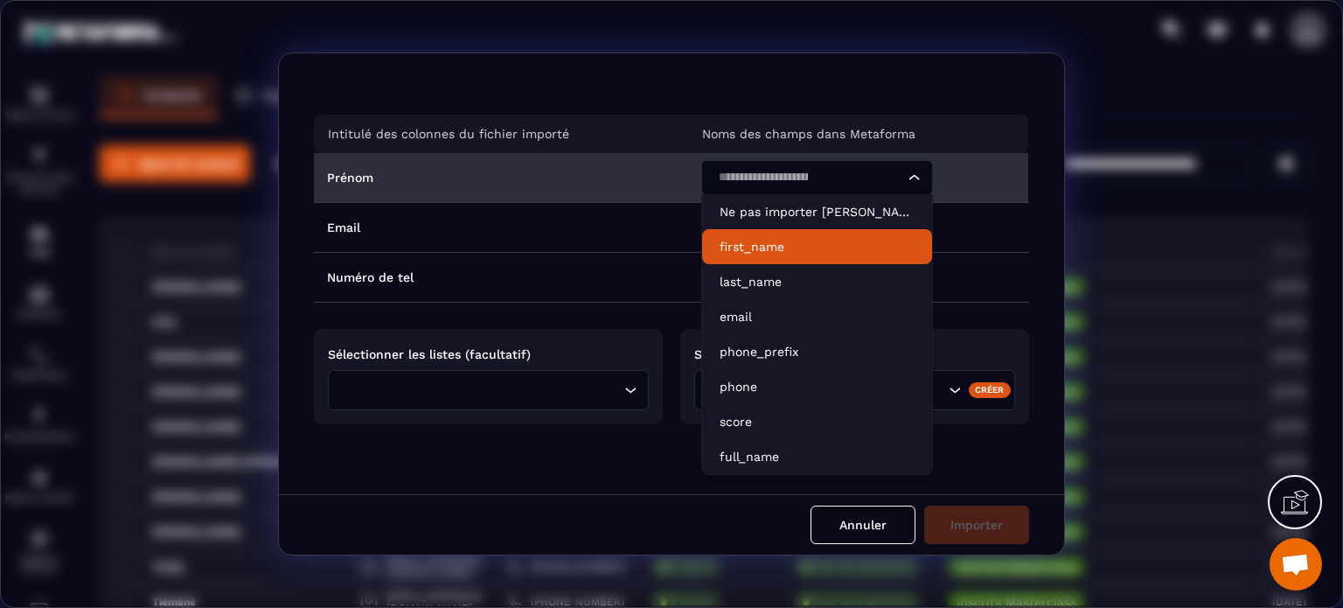
click at [754, 253] on p "first_name" at bounding box center [816, 246] width 195 height 17
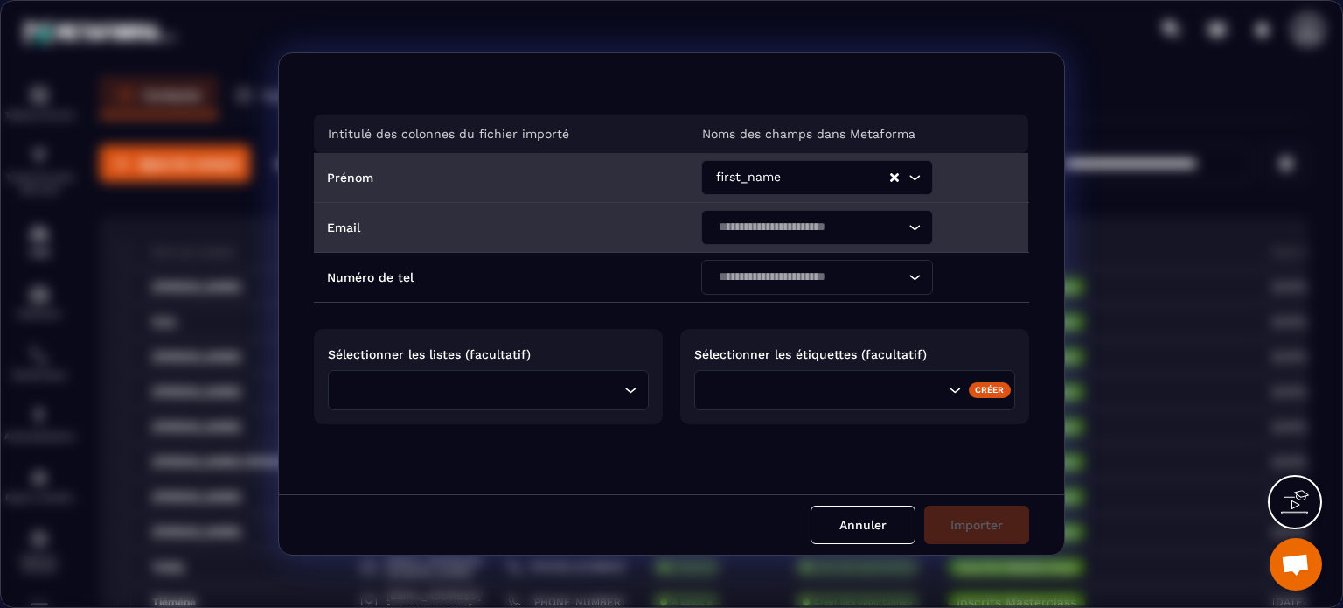
click at [752, 235] on input "Search for option" at bounding box center [807, 227] width 191 height 19
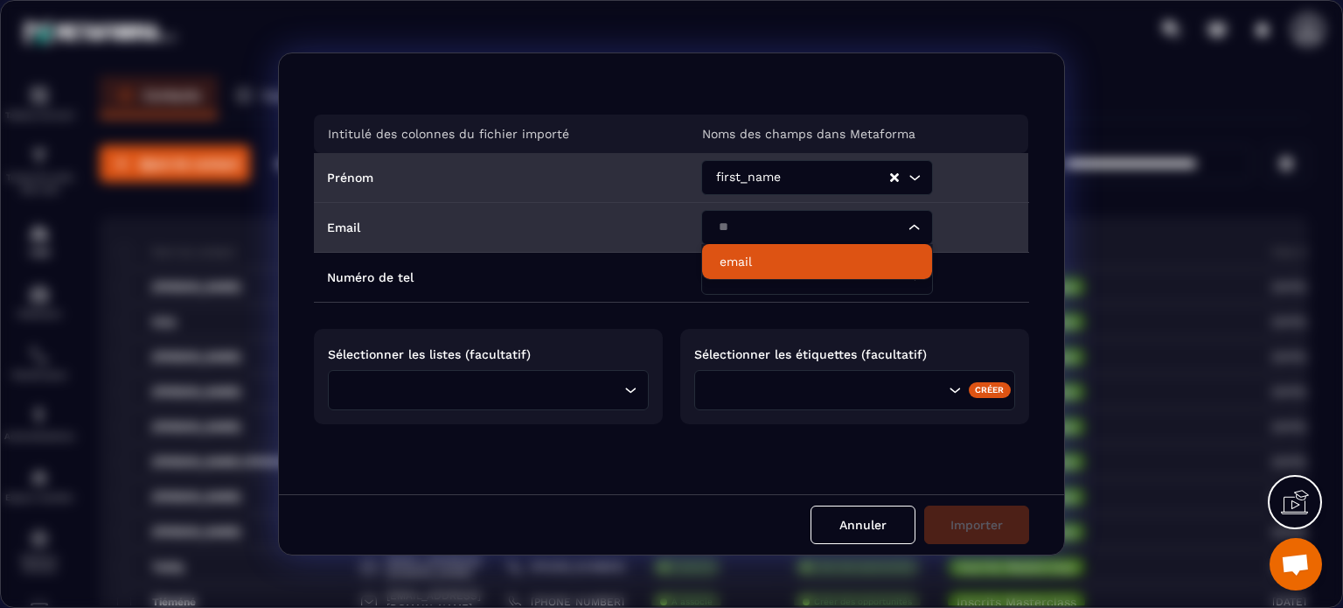
click at [744, 247] on li "email" at bounding box center [817, 261] width 230 height 35
type input "**"
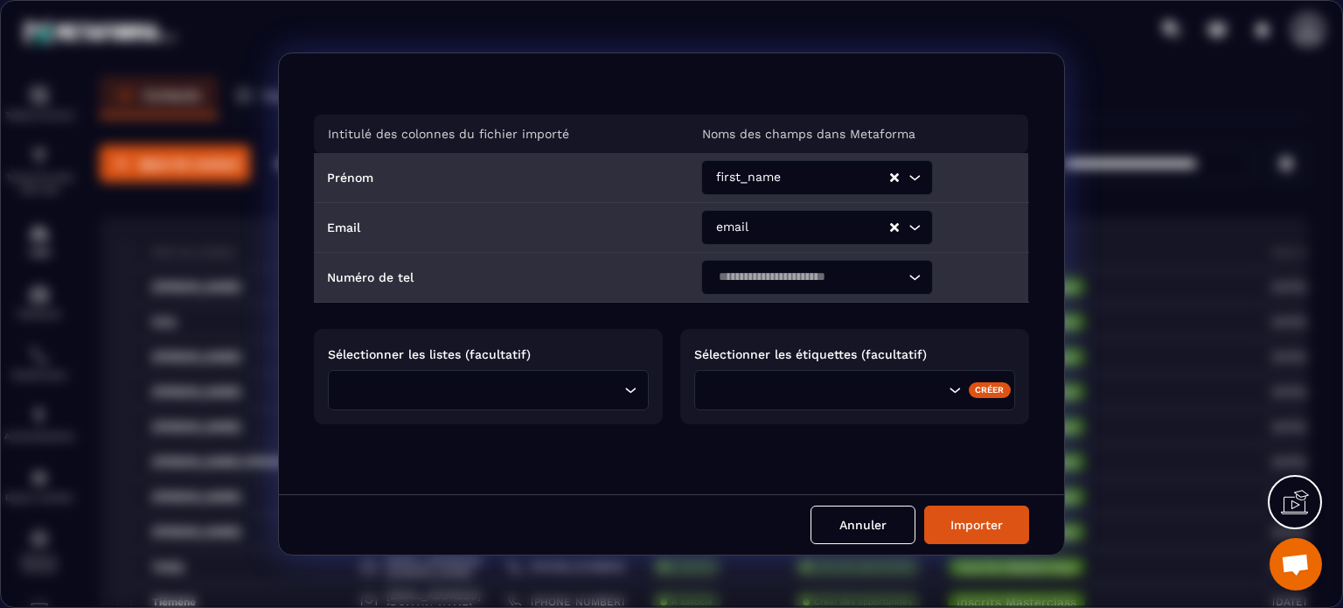
click at [819, 288] on div "Search for option" at bounding box center [808, 277] width 195 height 35
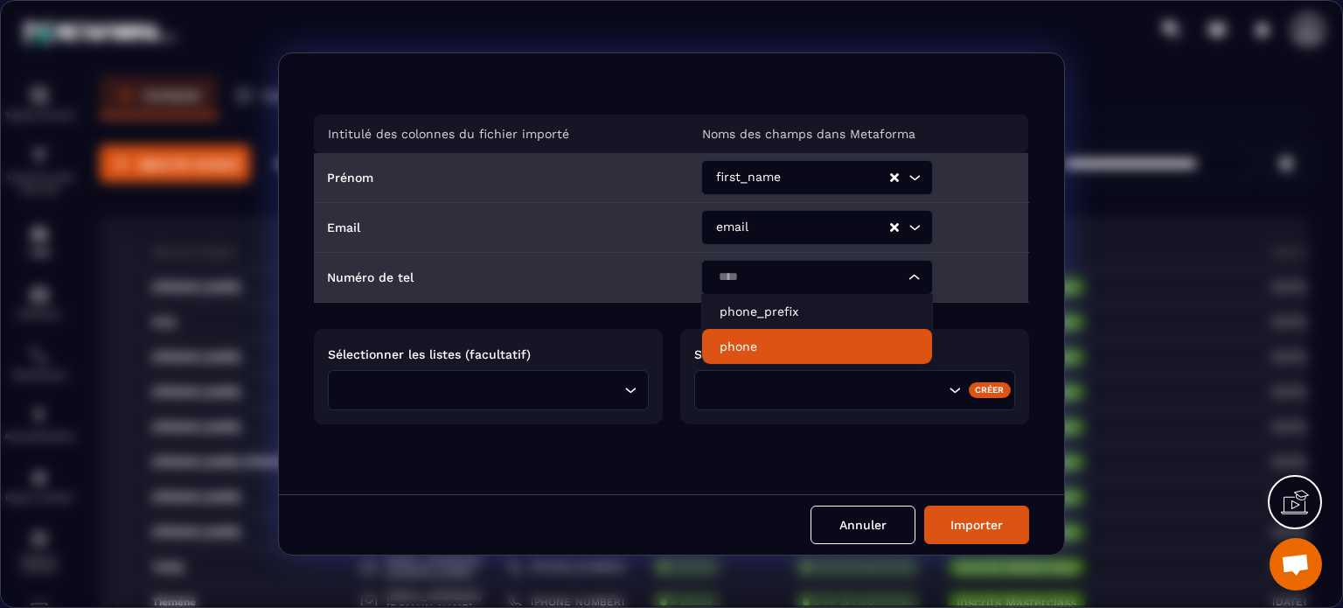
click at [768, 344] on p "phone" at bounding box center [816, 345] width 195 height 17
type input "****"
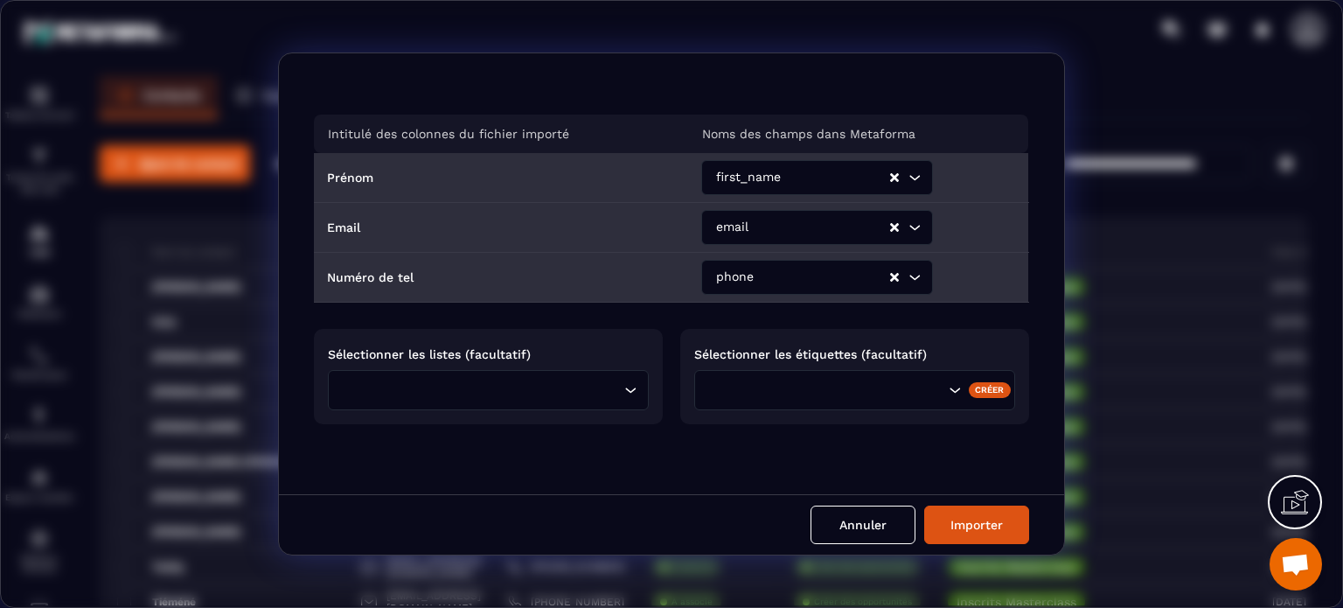
click at [499, 401] on div "Loading..." at bounding box center [488, 390] width 321 height 40
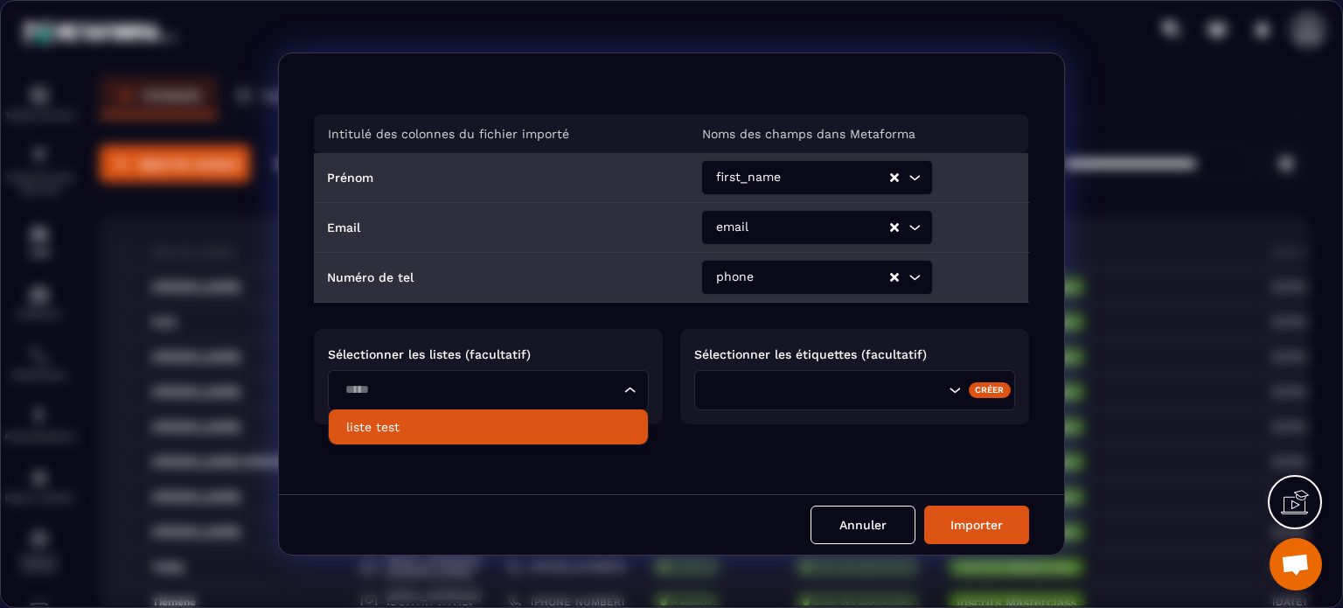
type input "*****"
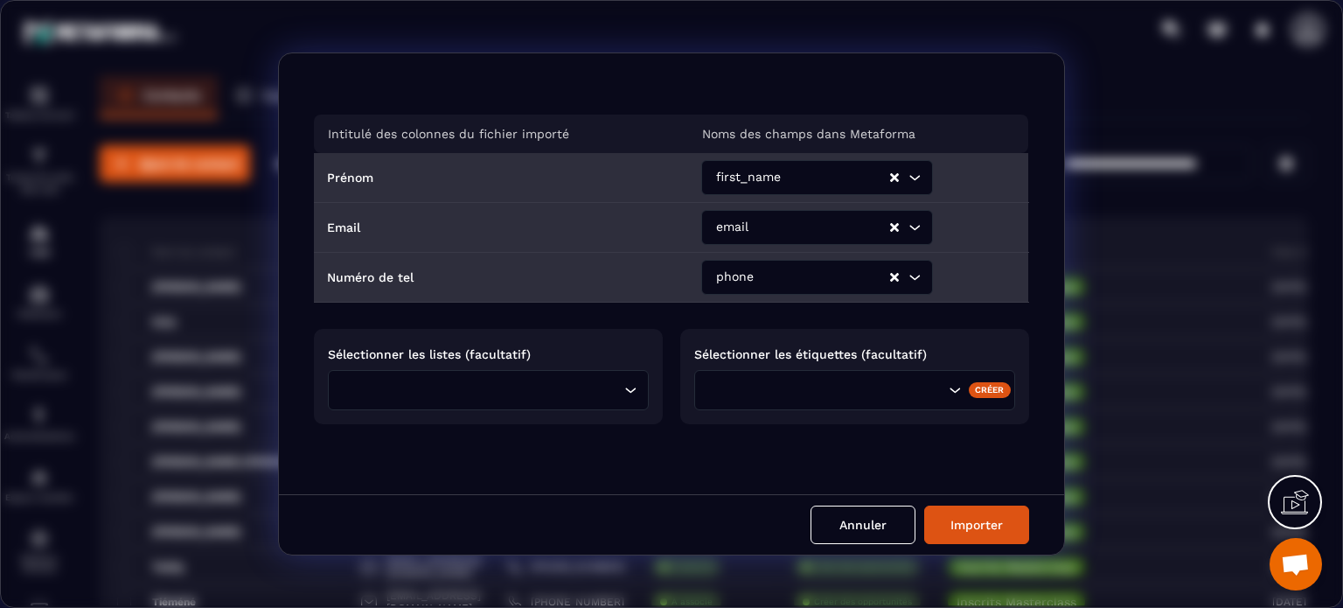
click at [866, 73] on div "Intitulé des colonnes du fichier importé Noms des champs dans Metaforma Prénom …" at bounding box center [671, 273] width 785 height 441
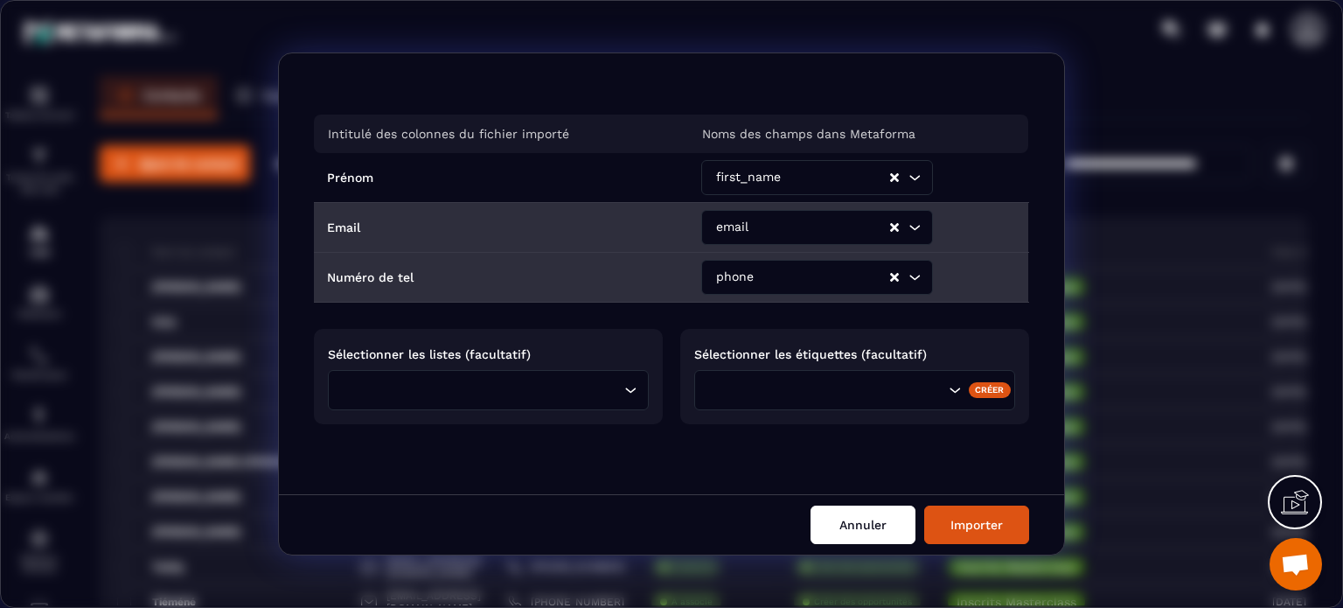
click at [868, 530] on button "Annuler" at bounding box center [862, 524] width 105 height 38
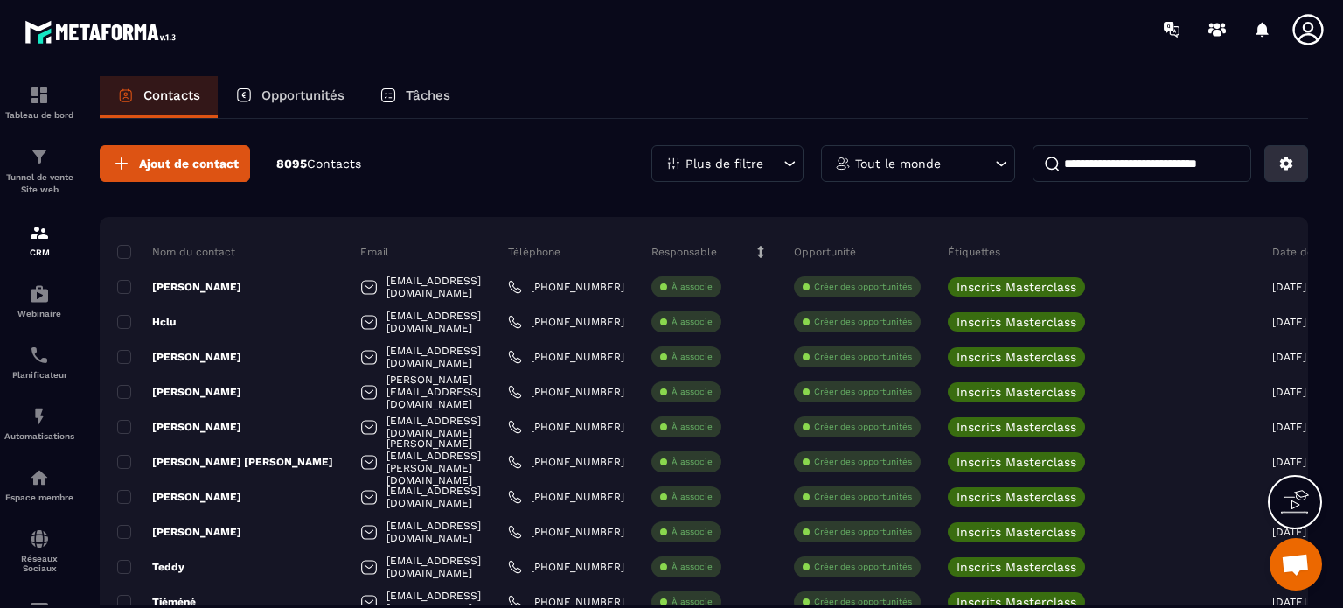
click at [1276, 152] on button at bounding box center [1286, 163] width 44 height 37
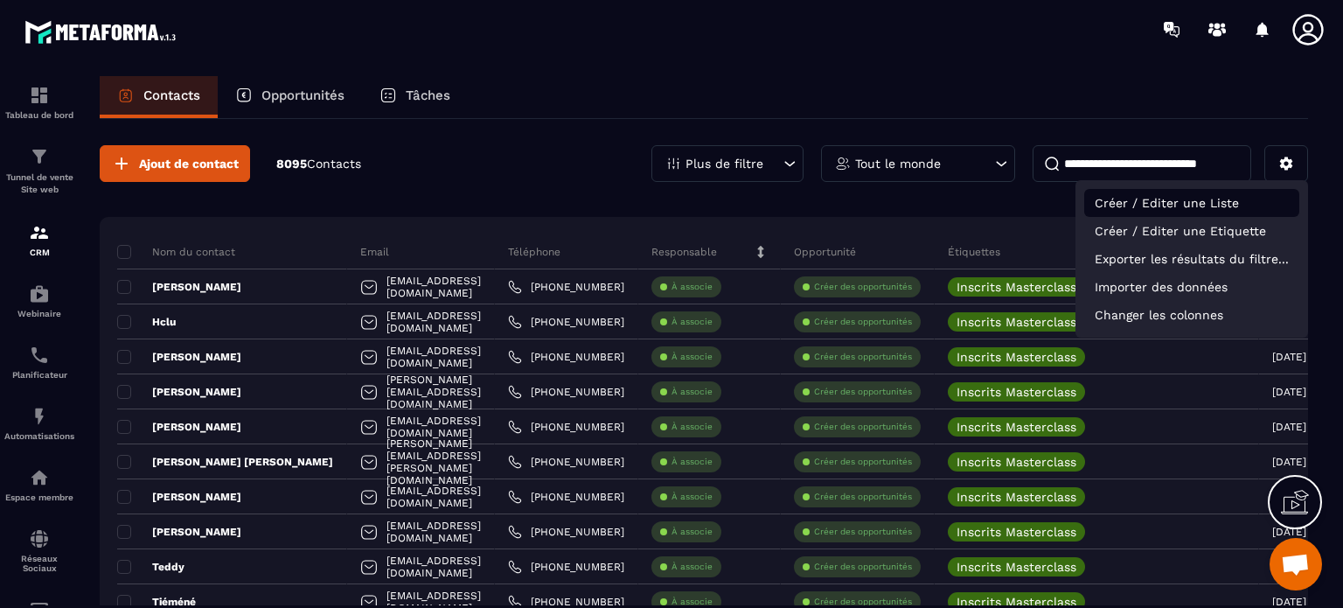
click at [1171, 199] on p "Créer / Editer une Liste" at bounding box center [1191, 203] width 215 height 28
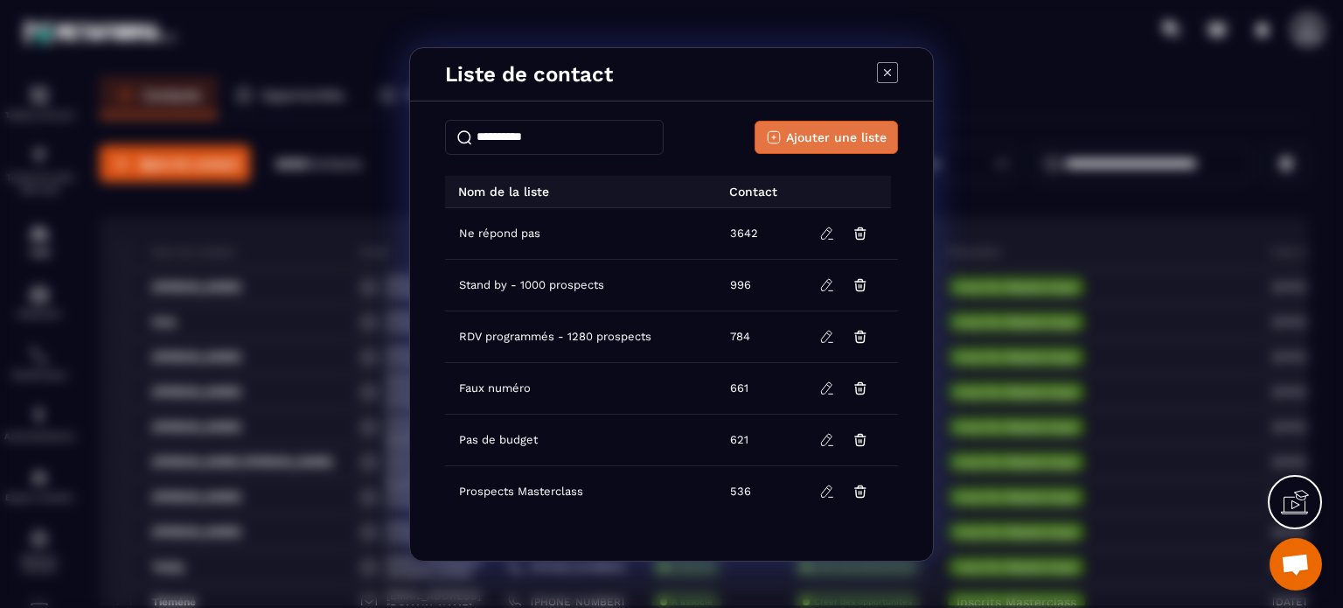
click at [815, 132] on span "Ajouter une liste" at bounding box center [836, 137] width 101 height 17
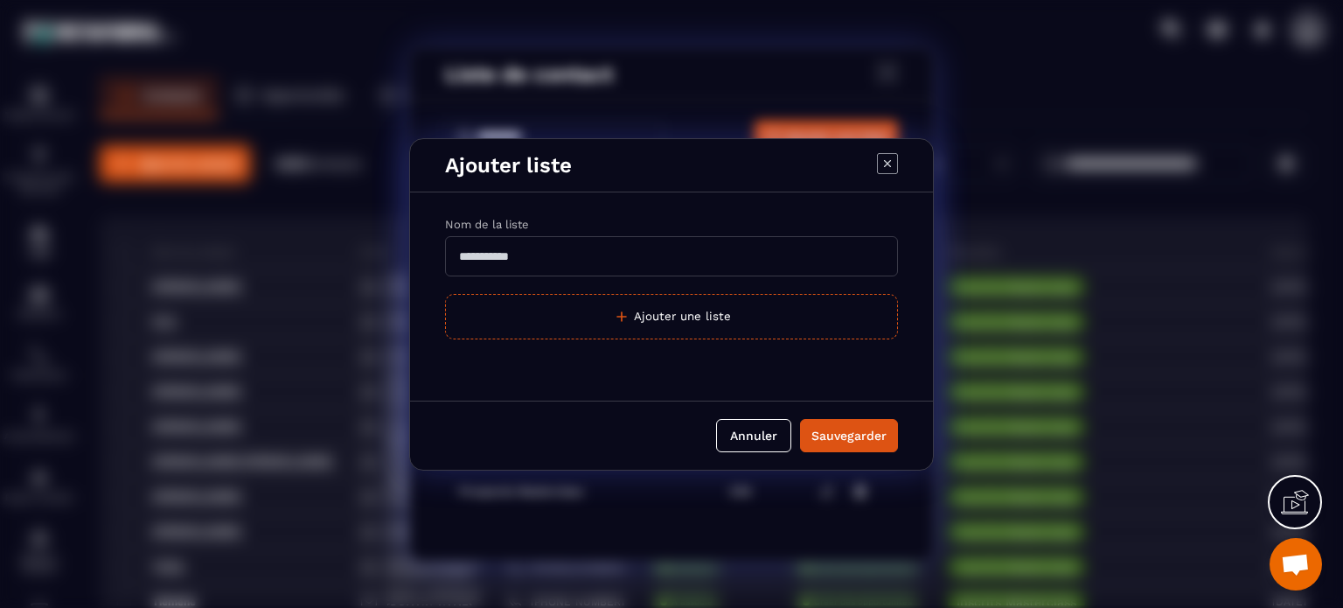
click at [593, 238] on input "Modal window" at bounding box center [671, 256] width 453 height 40
type input "*"
type input "**********"
click at [800, 419] on button "Sauvegarder" at bounding box center [849, 435] width 98 height 33
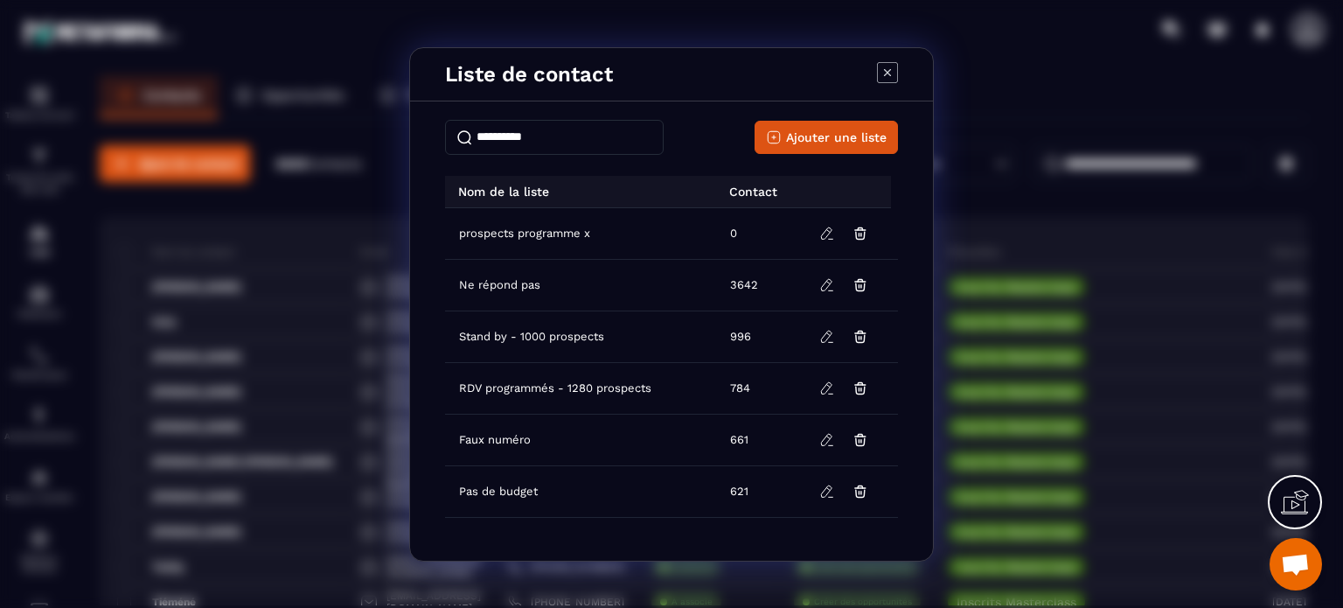
click at [886, 69] on icon "Modal window" at bounding box center [887, 72] width 21 height 21
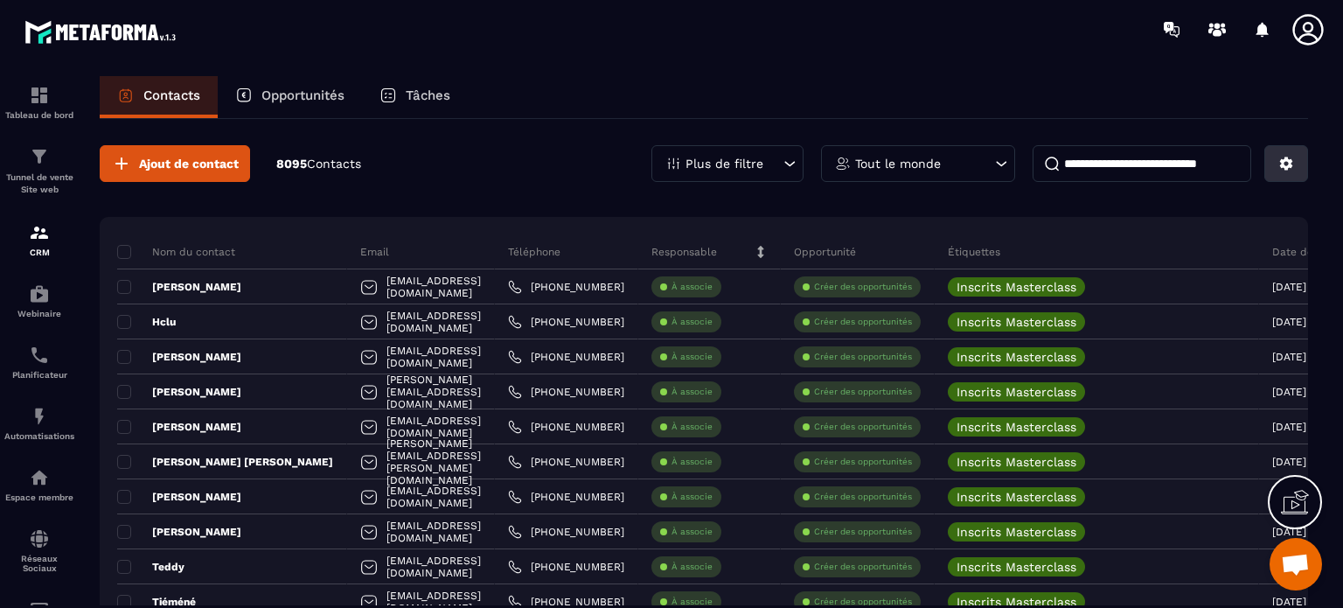
click at [1287, 170] on icon at bounding box center [1286, 164] width 16 height 16
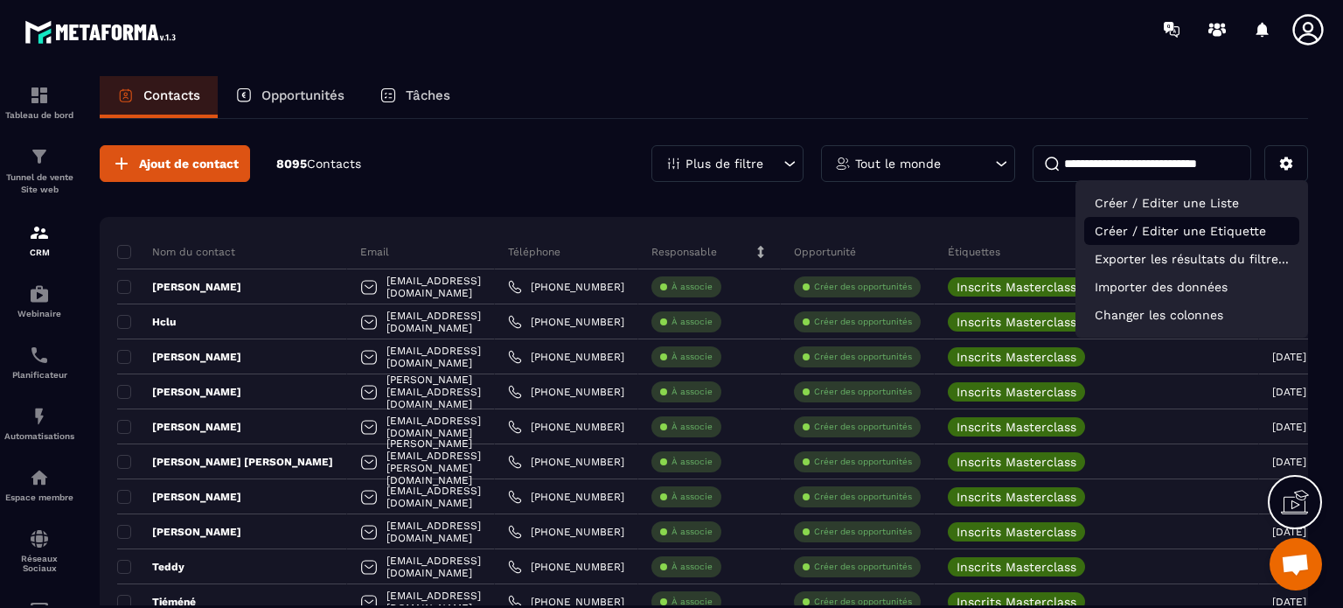
click at [1176, 238] on p "Créer / Editer une Etiquette" at bounding box center [1191, 231] width 215 height 28
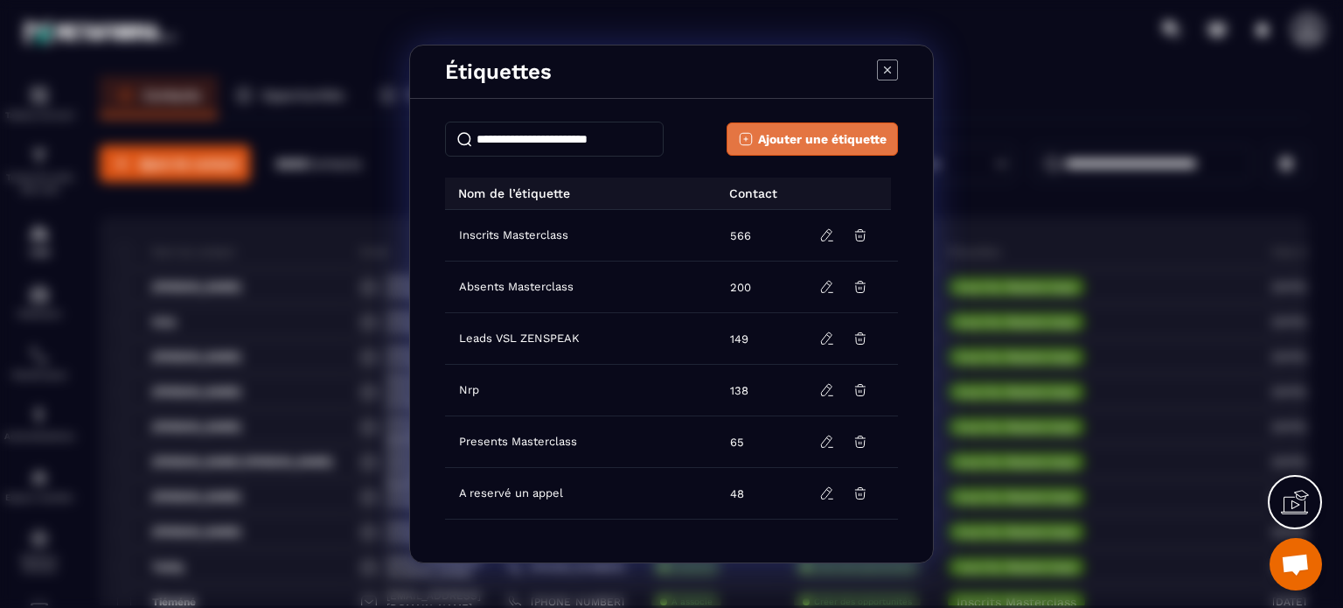
click at [761, 142] on span "Ajouter une étiquette" at bounding box center [822, 138] width 129 height 17
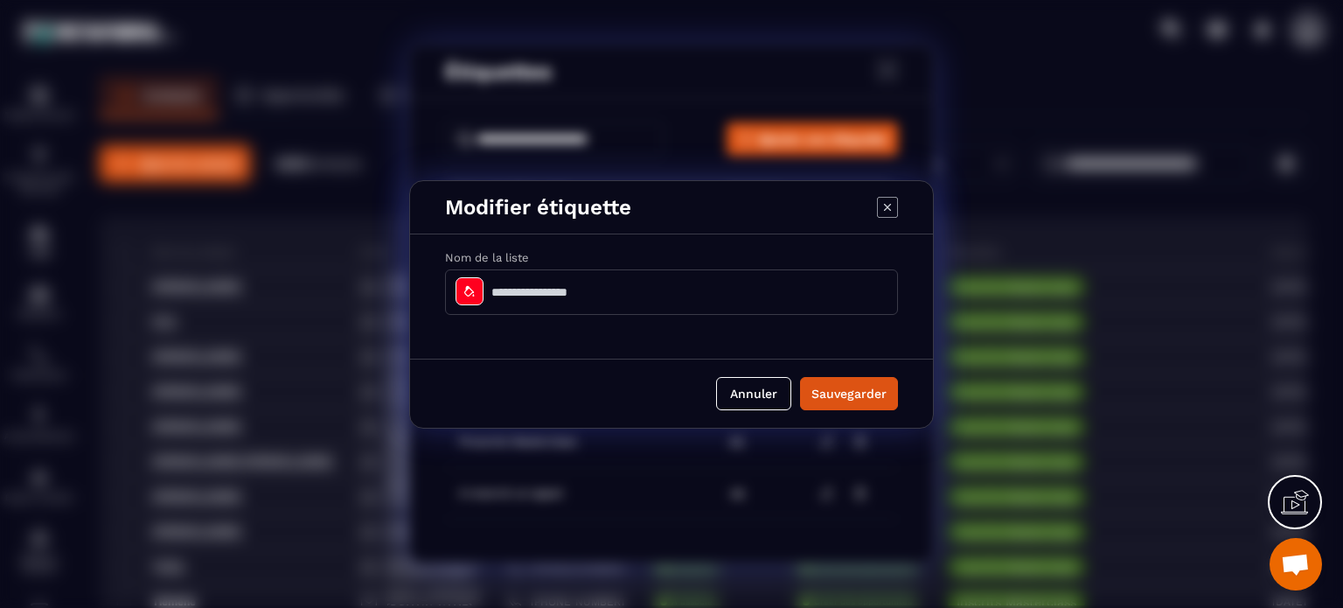
click at [575, 291] on input "Modal window" at bounding box center [671, 291] width 453 height 45
type input "**********"
click at [829, 393] on button "Sauvegarder" at bounding box center [849, 393] width 98 height 33
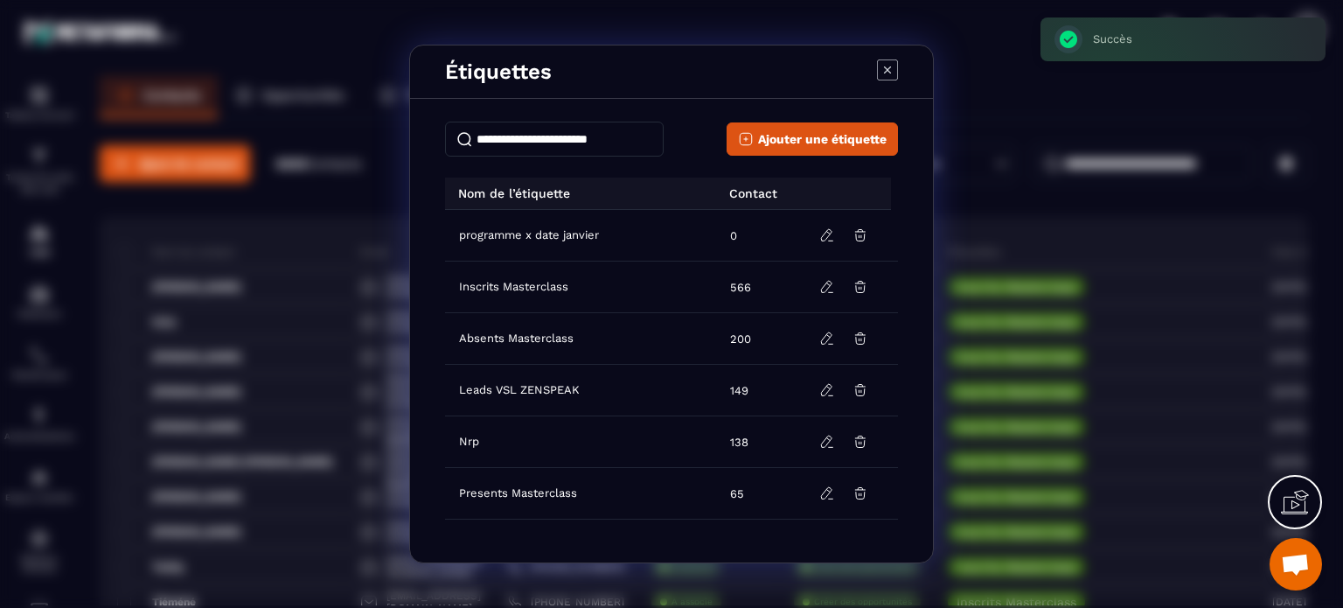
click at [888, 67] on icon "Modal window" at bounding box center [887, 69] width 21 height 21
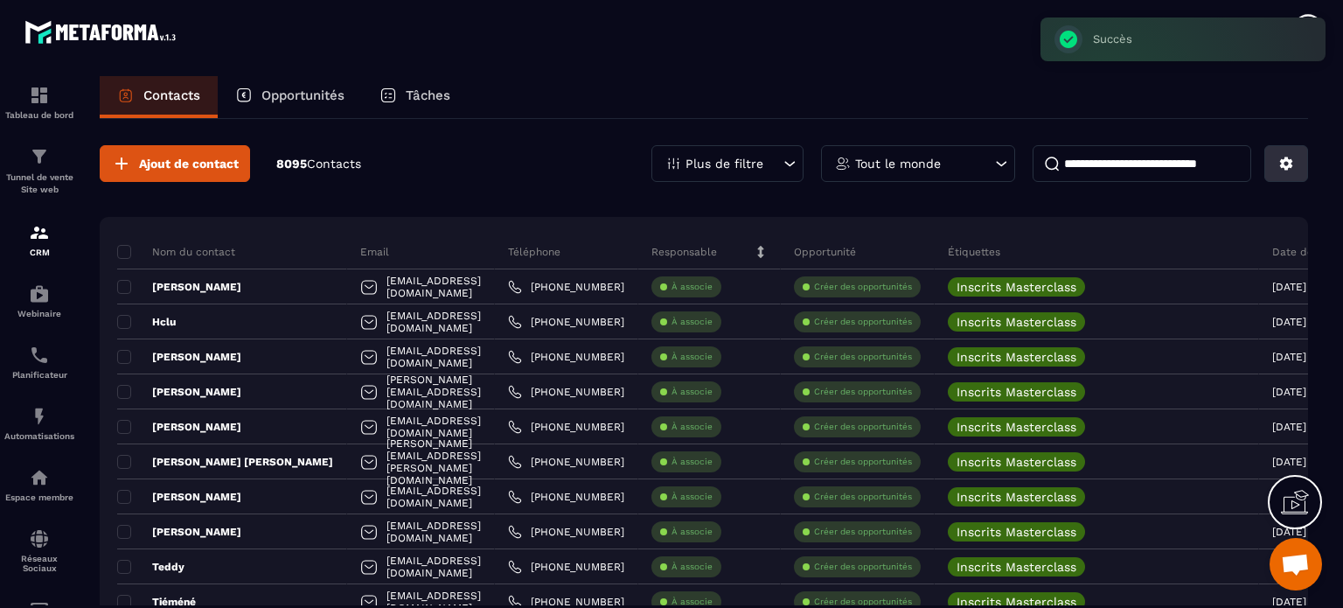
click at [1280, 163] on icon at bounding box center [1286, 164] width 16 height 16
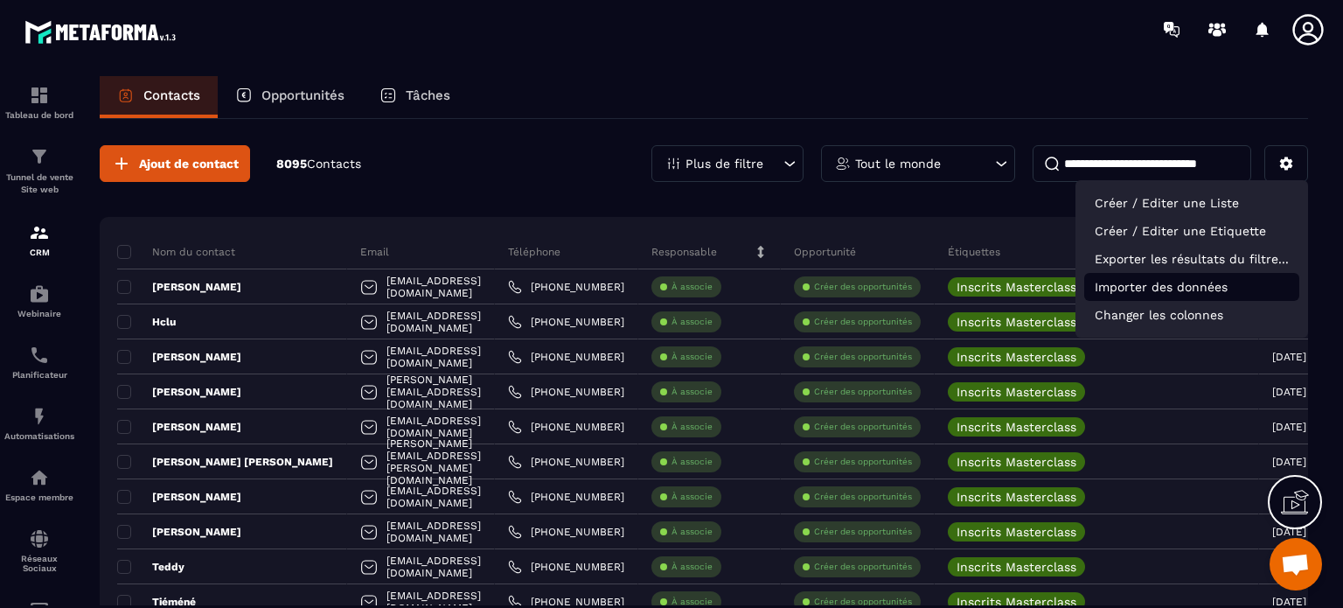
click at [1161, 273] on p "Importer des données" at bounding box center [1191, 287] width 215 height 28
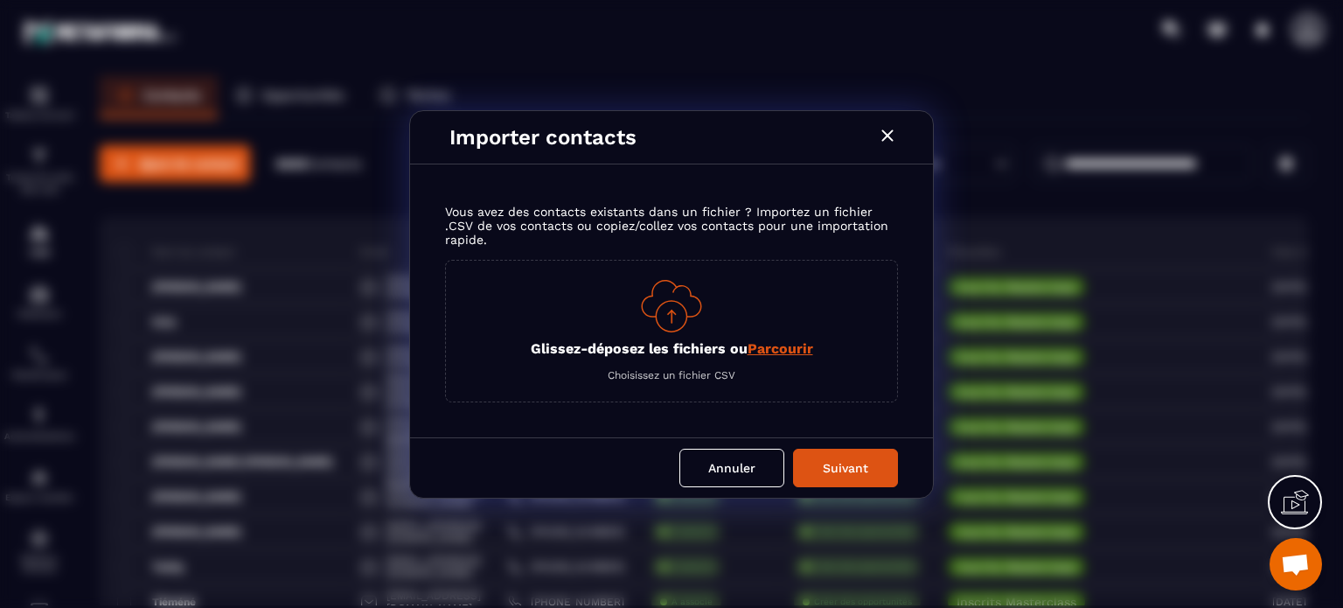
click at [893, 135] on icon "Modal window" at bounding box center [887, 135] width 21 height 21
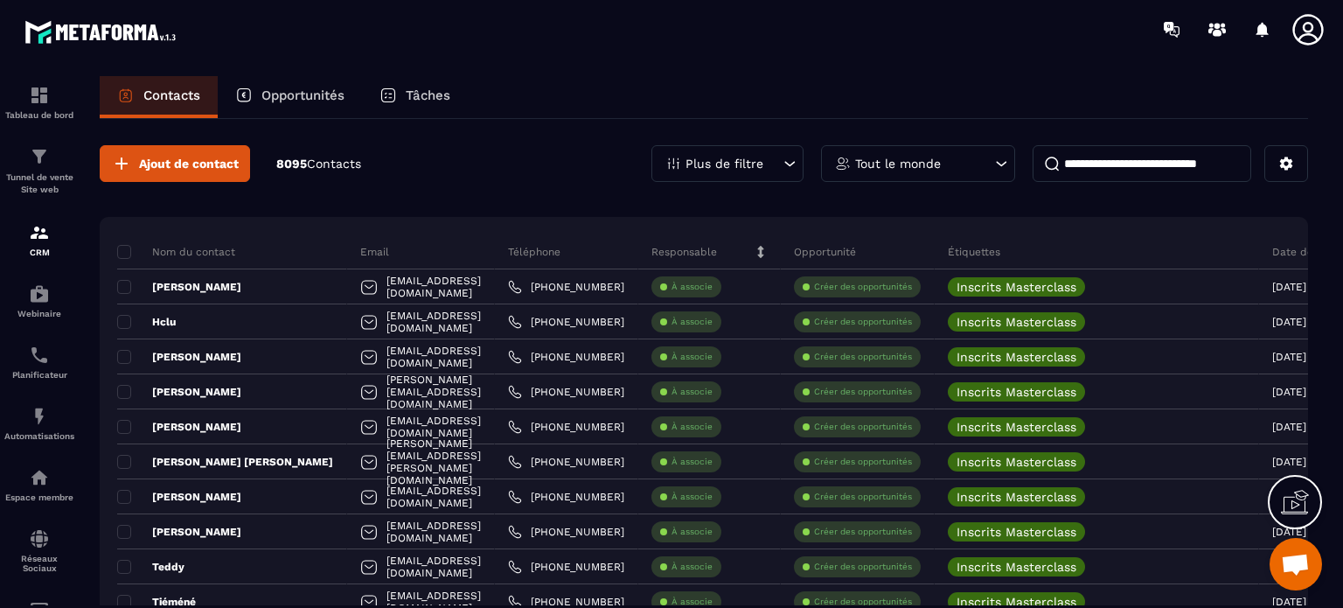
click at [952, 111] on div "Contacts Opportunités Tâches" at bounding box center [704, 97] width 1208 height 42
click at [626, 150] on div "Ajout de contact 8095 Contacts Plus de filtre Tout le monde" at bounding box center [704, 163] width 1208 height 37
